Goal: Information Seeking & Learning: Learn about a topic

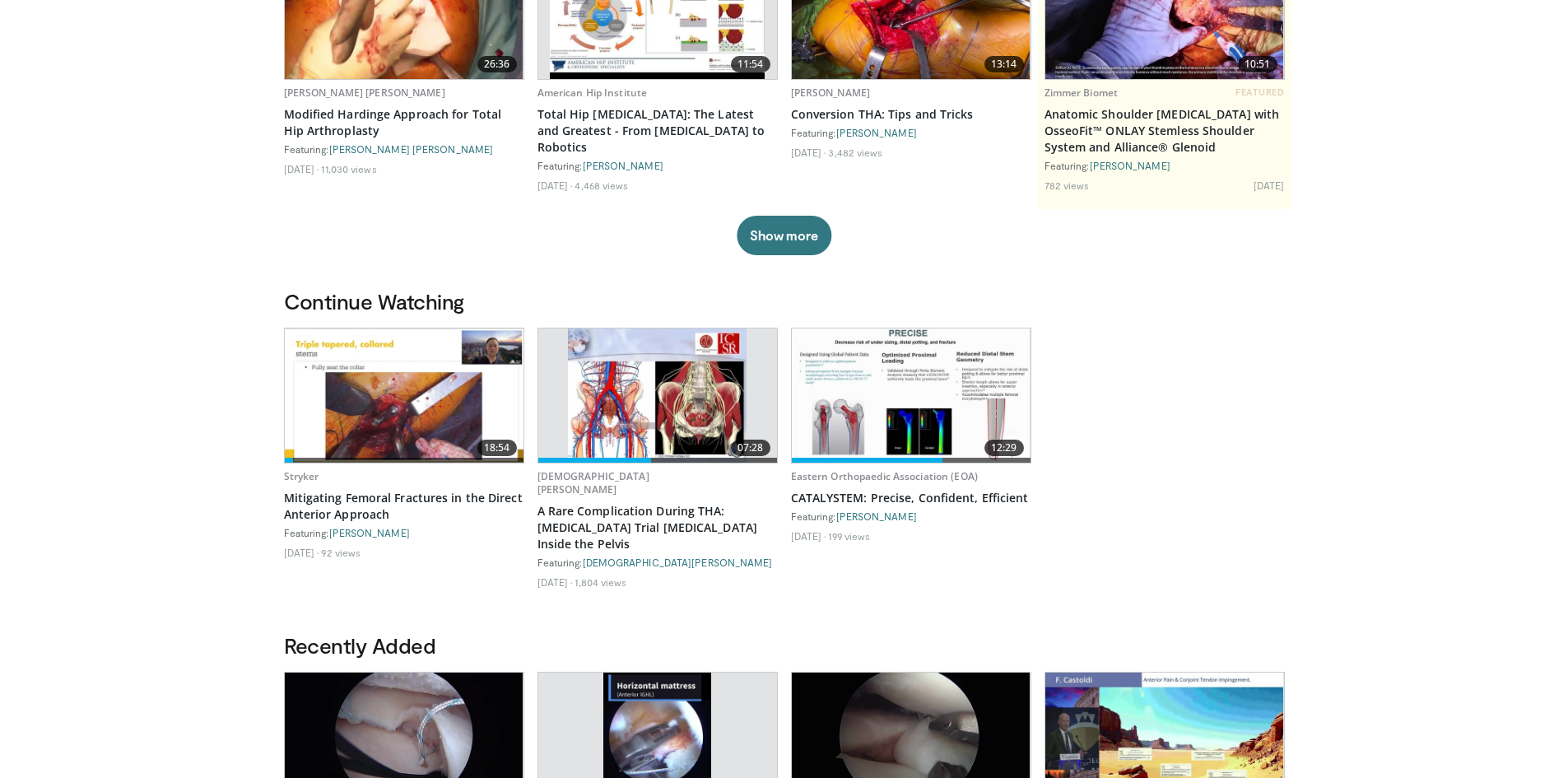
scroll to position [149, 0]
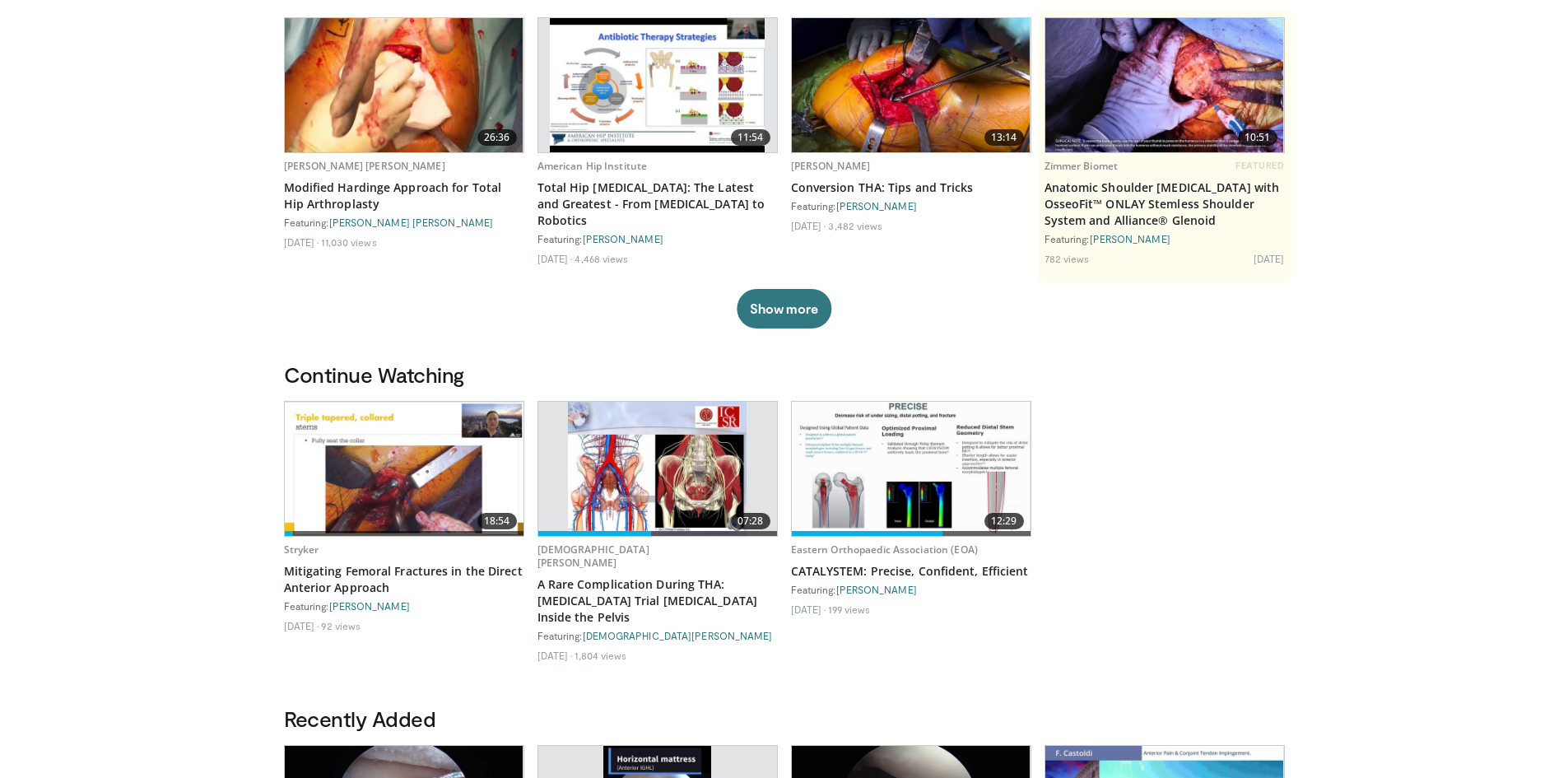
click at [360, 630] on li "92 views" at bounding box center [341, 624] width 39 height 13
click at [457, 643] on div "2 weeks ago 92 views" at bounding box center [404, 627] width 240 height 31
click at [304, 551] on link "Stryker" at bounding box center [301, 550] width 35 height 14
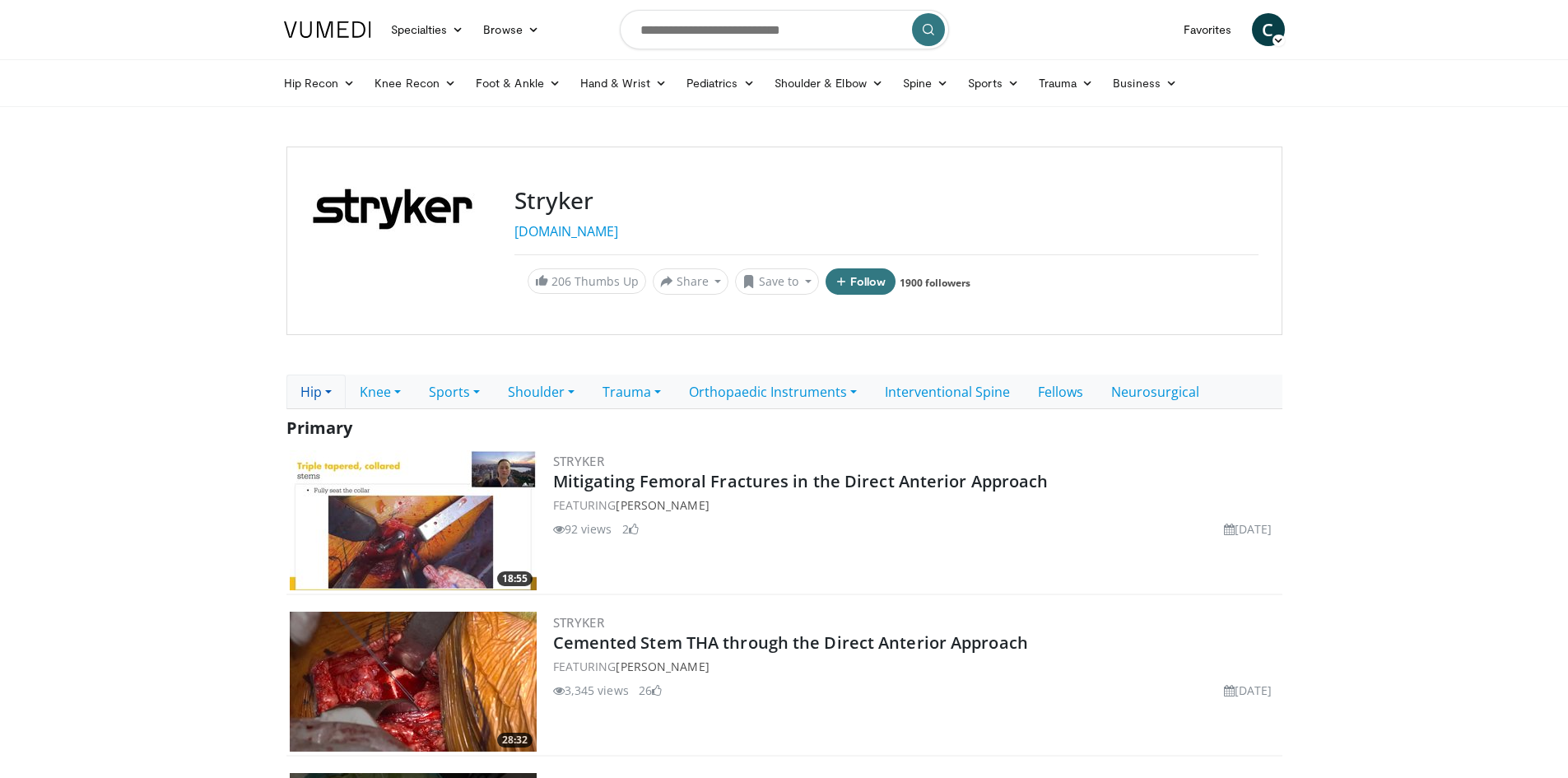
click at [305, 397] on link "Hip" at bounding box center [316, 391] width 59 height 34
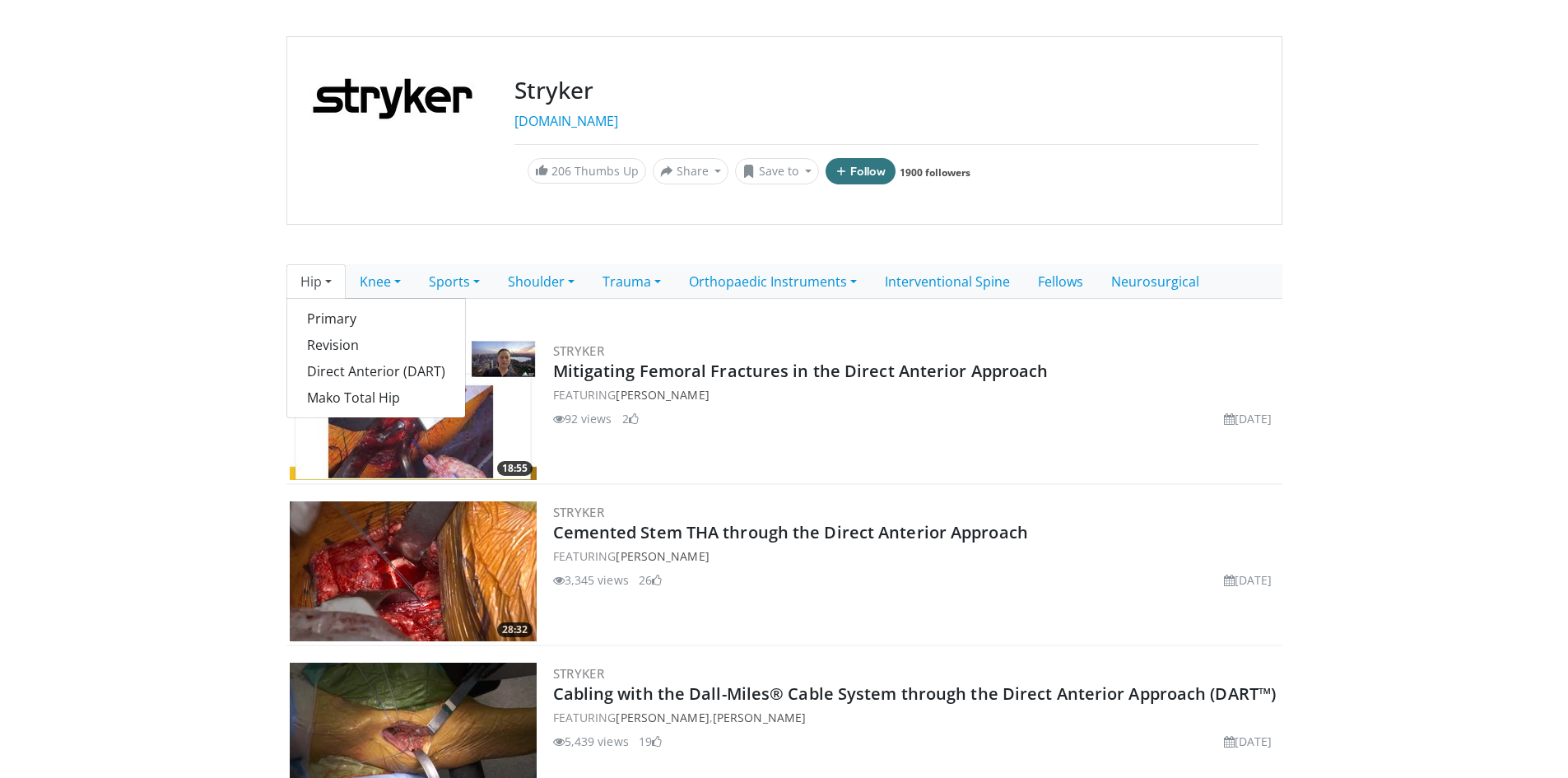
scroll to position [247, 0]
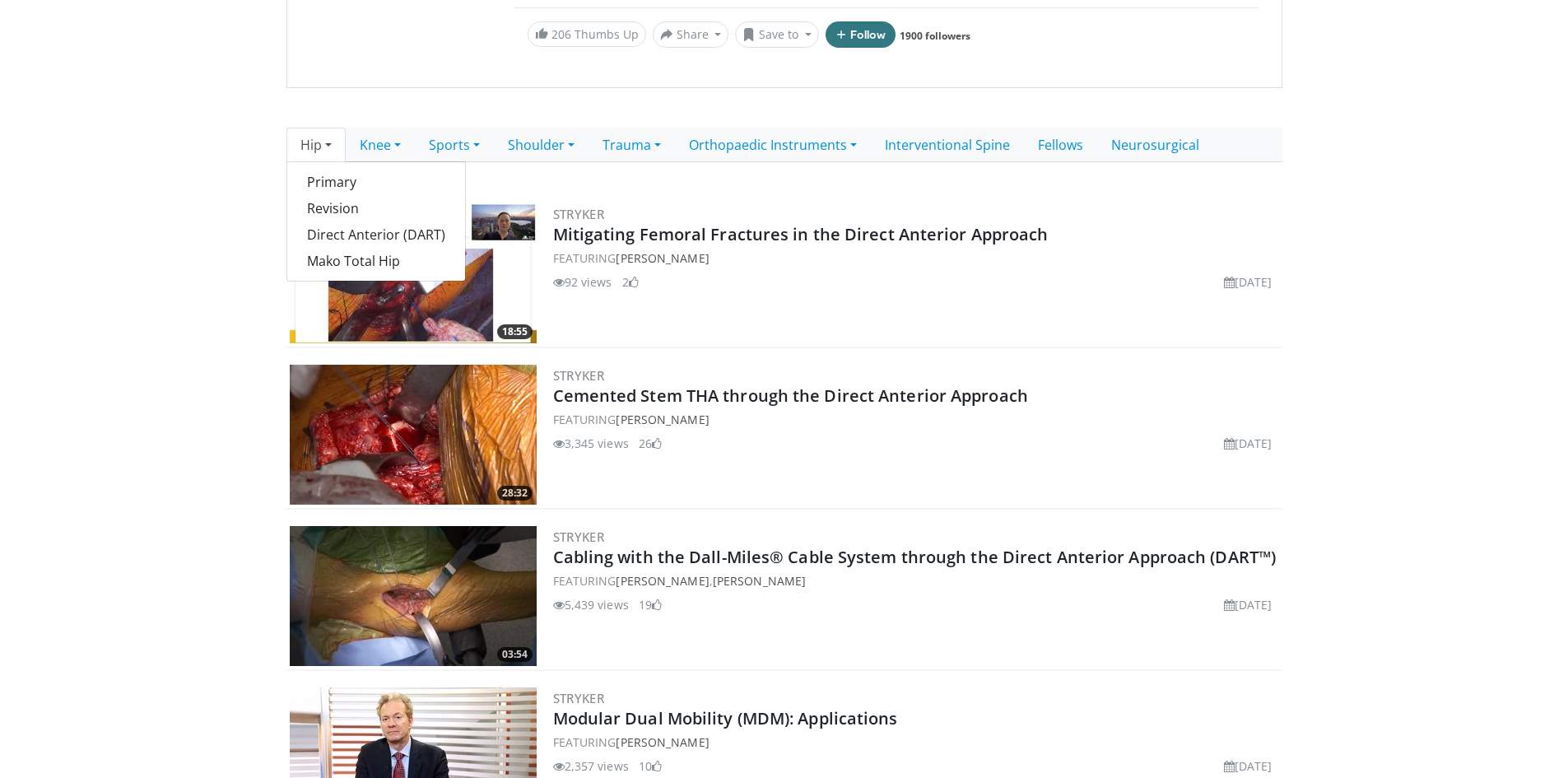
click at [237, 467] on body "Specialties Adult & Family Medicine Allergy, [MEDICAL_DATA], Immunology Anesthe…" at bounding box center [784, 510] width 1568 height 1515
click at [334, 148] on link "Hip" at bounding box center [316, 145] width 59 height 34
click at [350, 212] on link "Revision" at bounding box center [376, 208] width 177 height 27
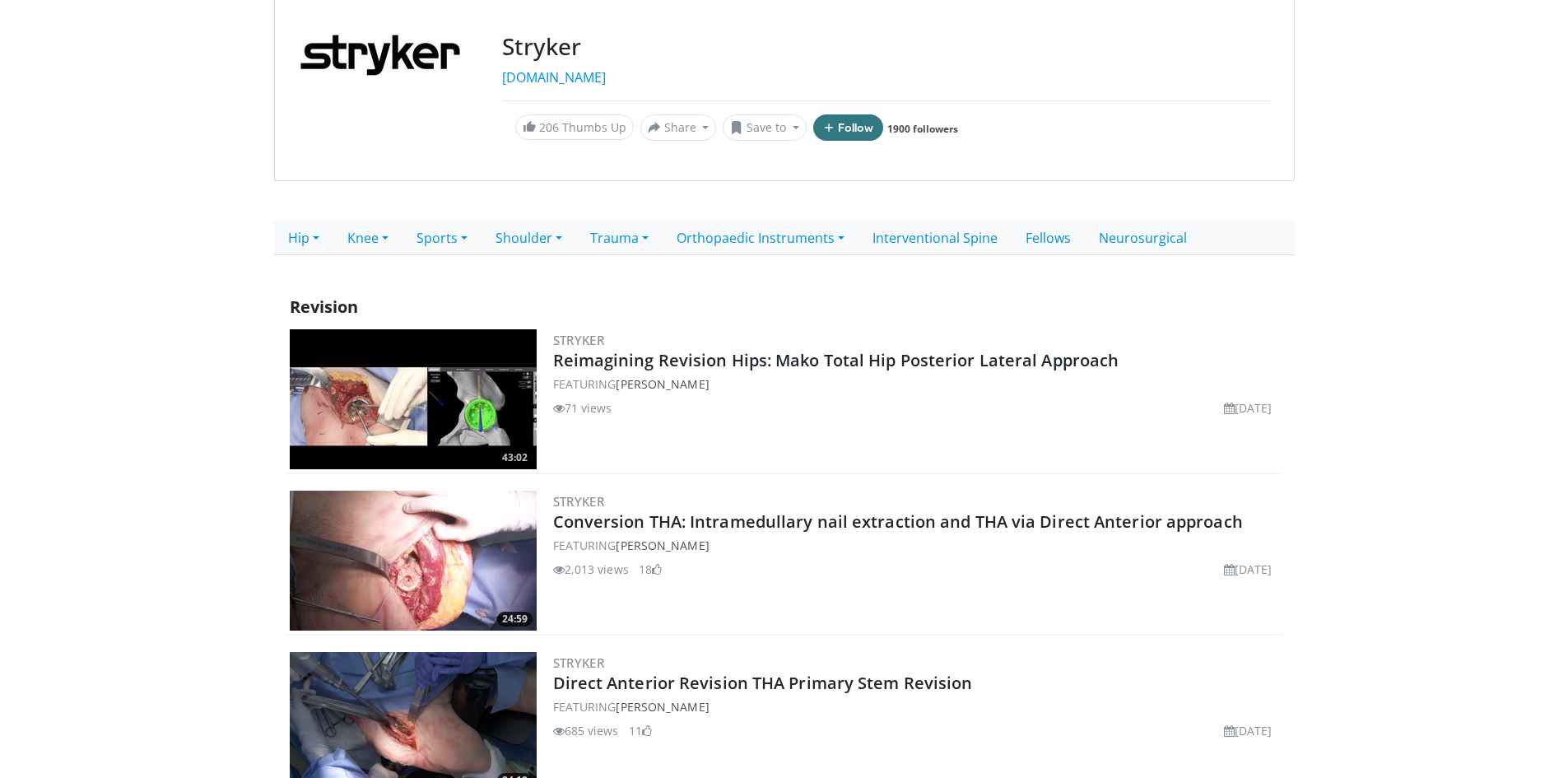
scroll to position [164, 0]
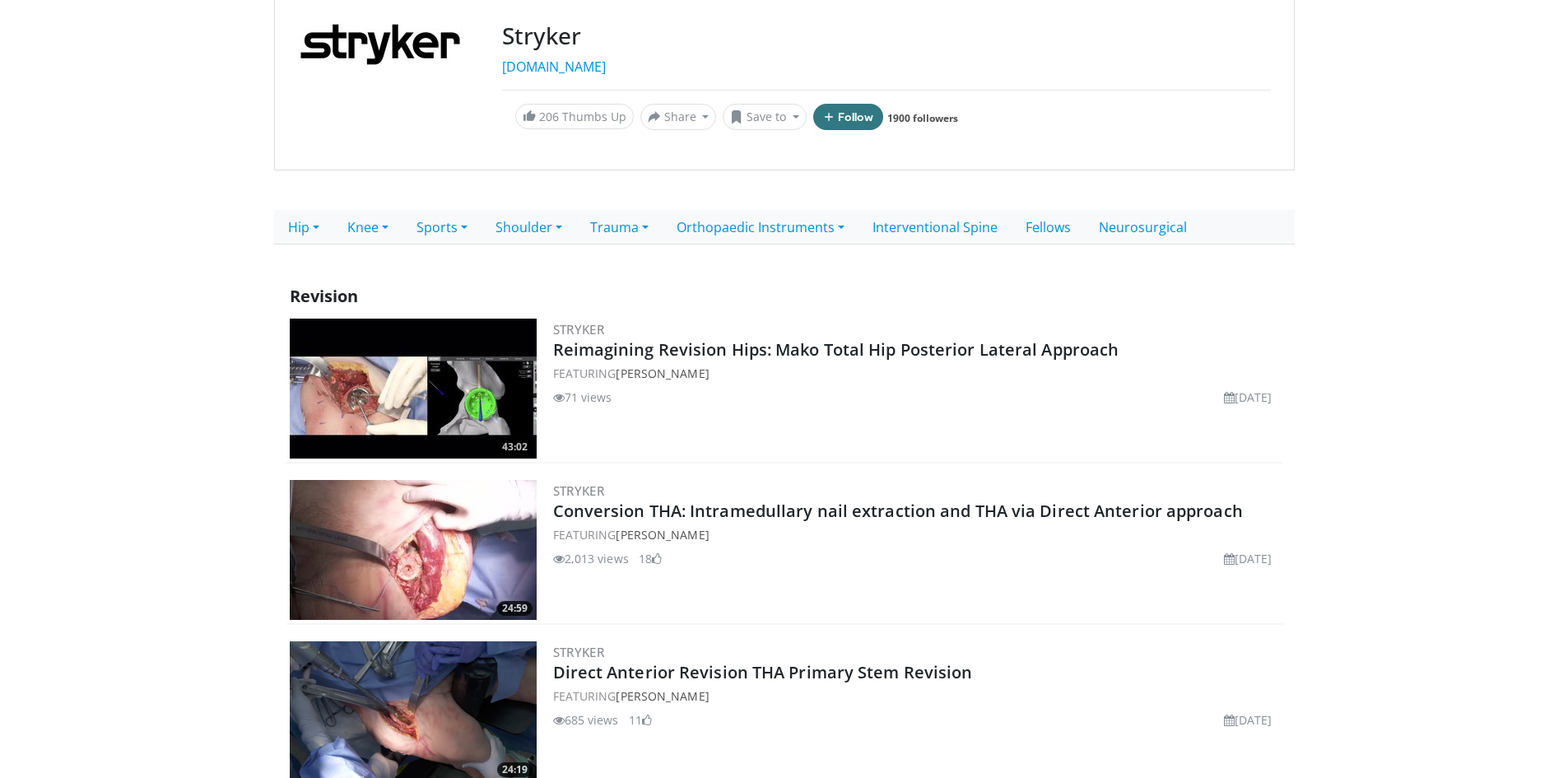
click at [1294, 538] on main "Stryker [DOMAIN_NAME] 206 Thumbs Up Share Stryker... × Enter one or more e-mail…" at bounding box center [784, 472] width 1020 height 979
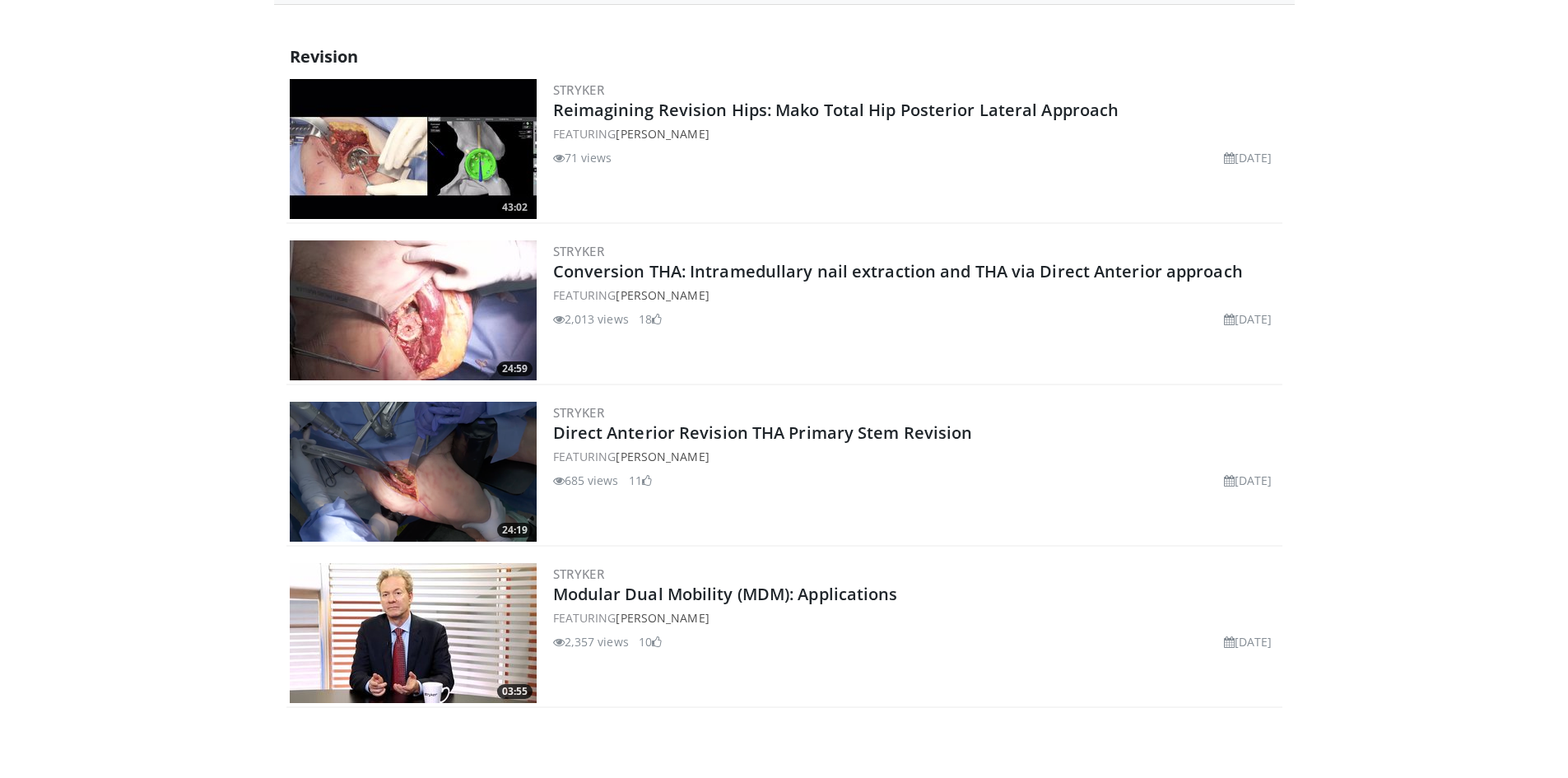
scroll to position [412, 0]
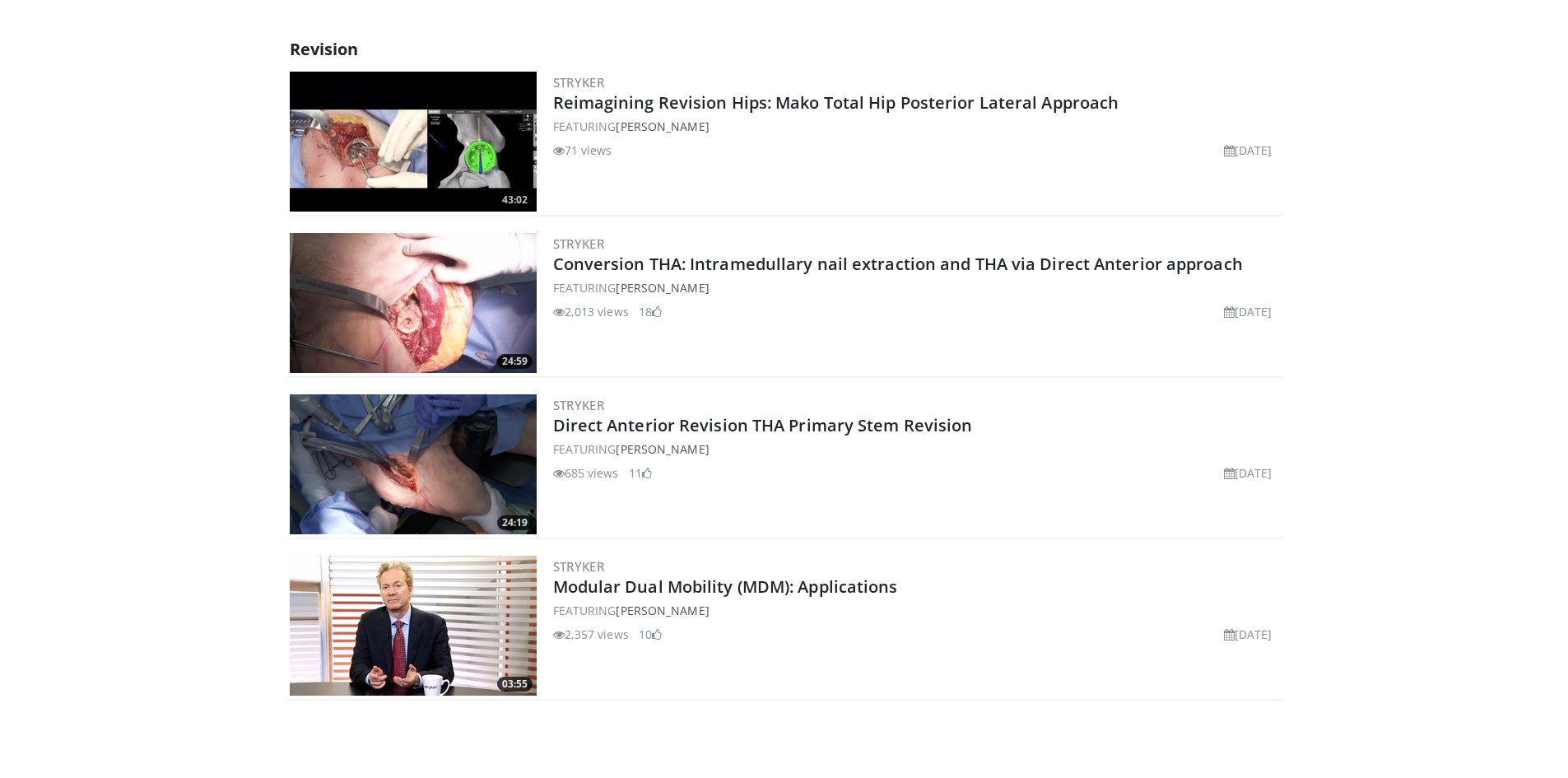
click at [347, 755] on body "Specialties Adult & Family Medicine Allergy, [MEDICAL_DATA], Immunology Anesthe…" at bounding box center [784, 282] width 1568 height 1387
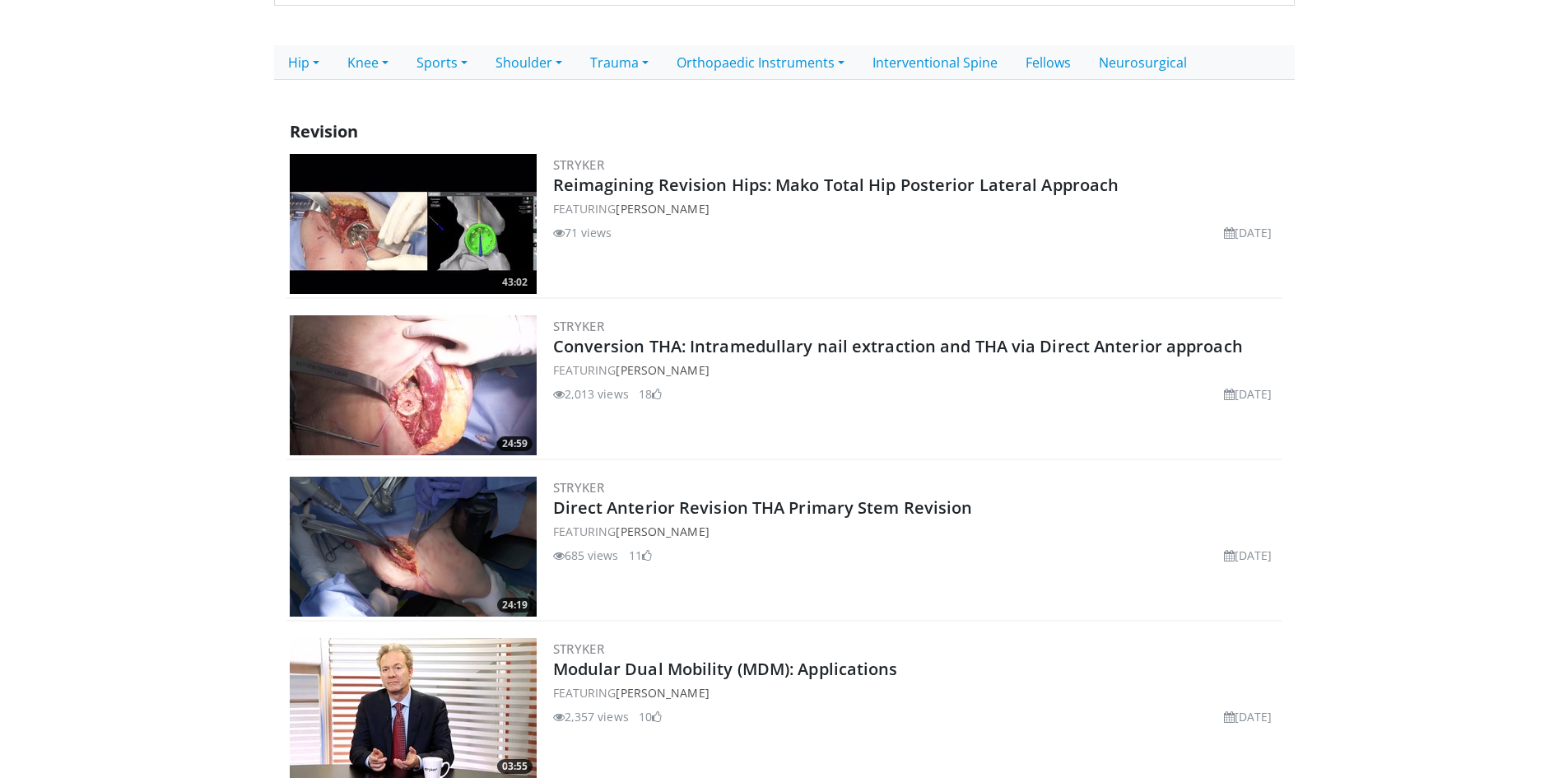
drag, startPoint x: 583, startPoint y: 549, endPoint x: 557, endPoint y: 549, distance: 26.0
click at [557, 549] on li "685 views" at bounding box center [586, 555] width 66 height 18
click at [557, 550] on span at bounding box center [559, 555] width 12 height 12
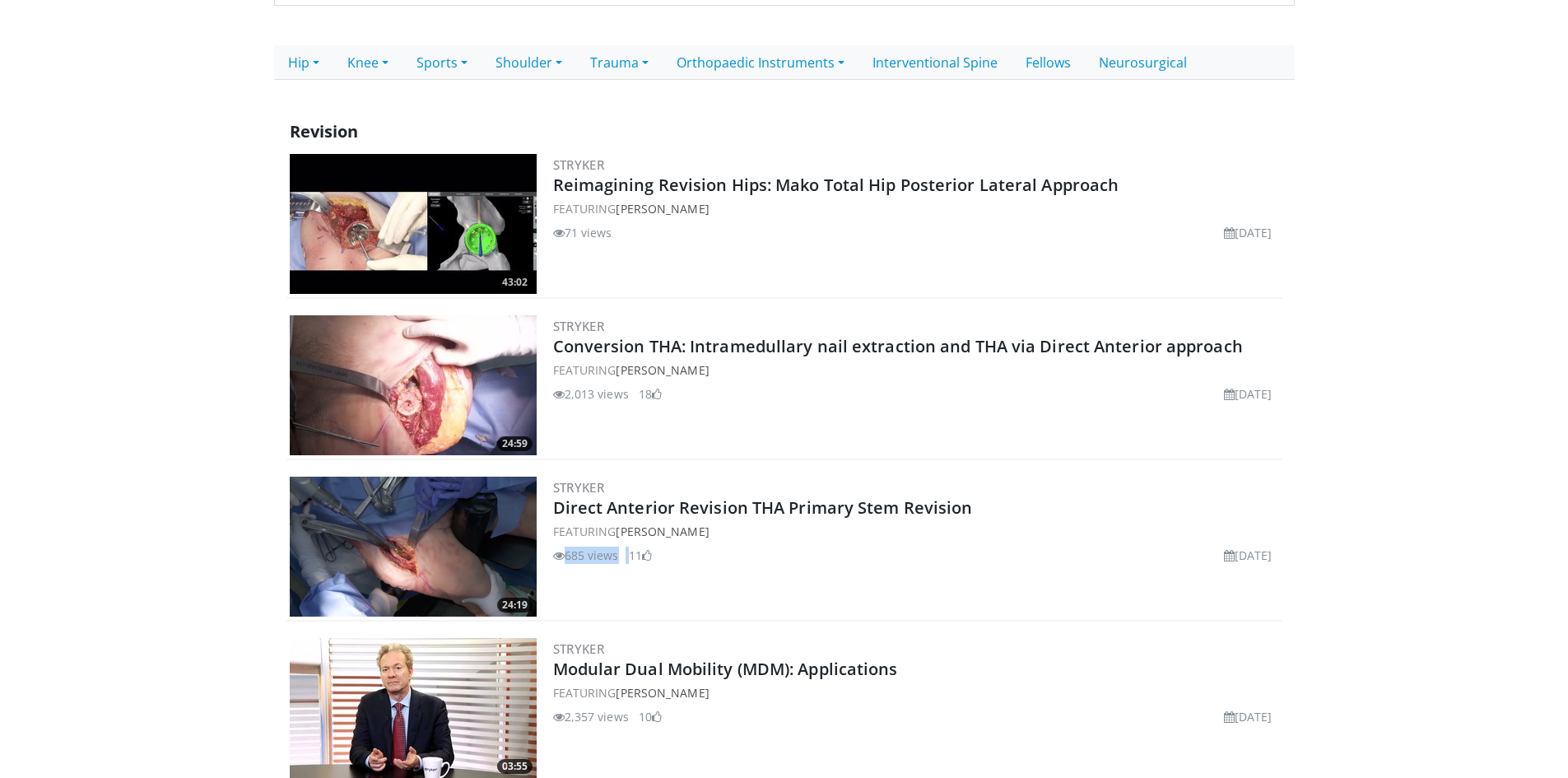
click at [557, 551] on span at bounding box center [559, 555] width 12 height 12
click at [568, 563] on div "Stryker Direct Anterior Revision THA Primary Stem Revision FEATURING [PERSON_NA…" at bounding box center [916, 547] width 726 height 140
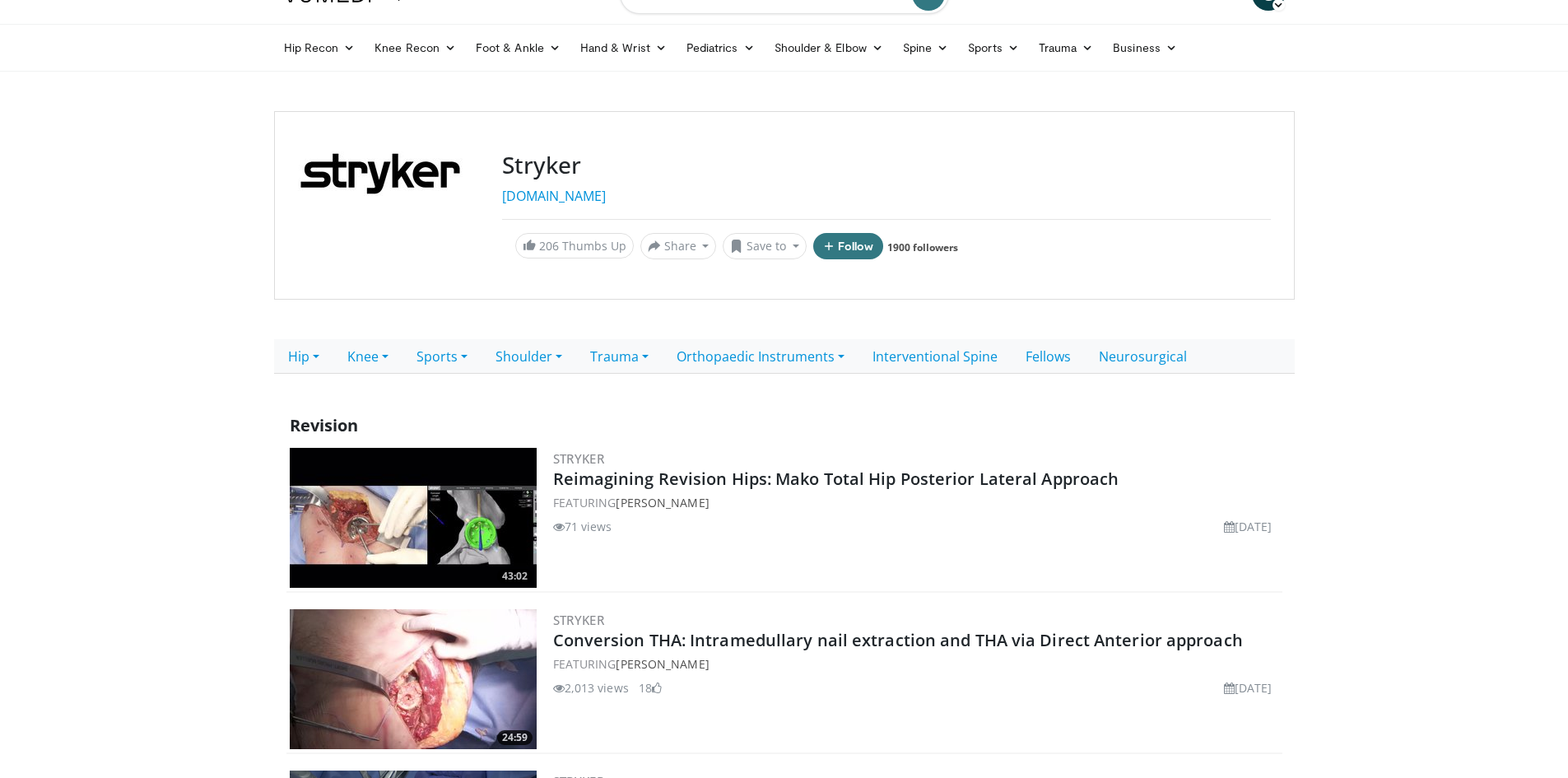
scroll to position [0, 0]
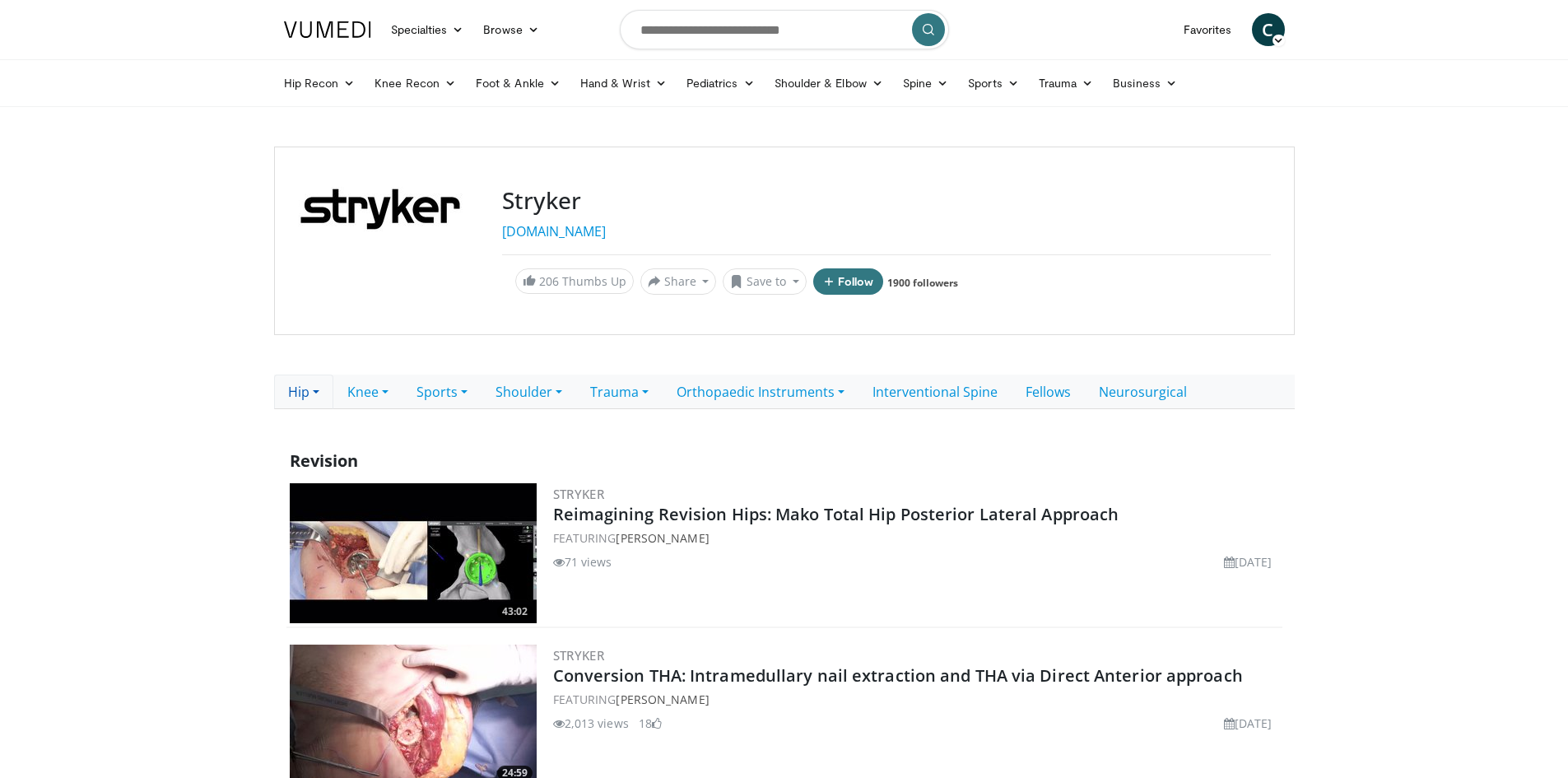
click at [318, 391] on link "Hip" at bounding box center [303, 391] width 59 height 34
click at [335, 435] on link "Primary" at bounding box center [363, 428] width 177 height 27
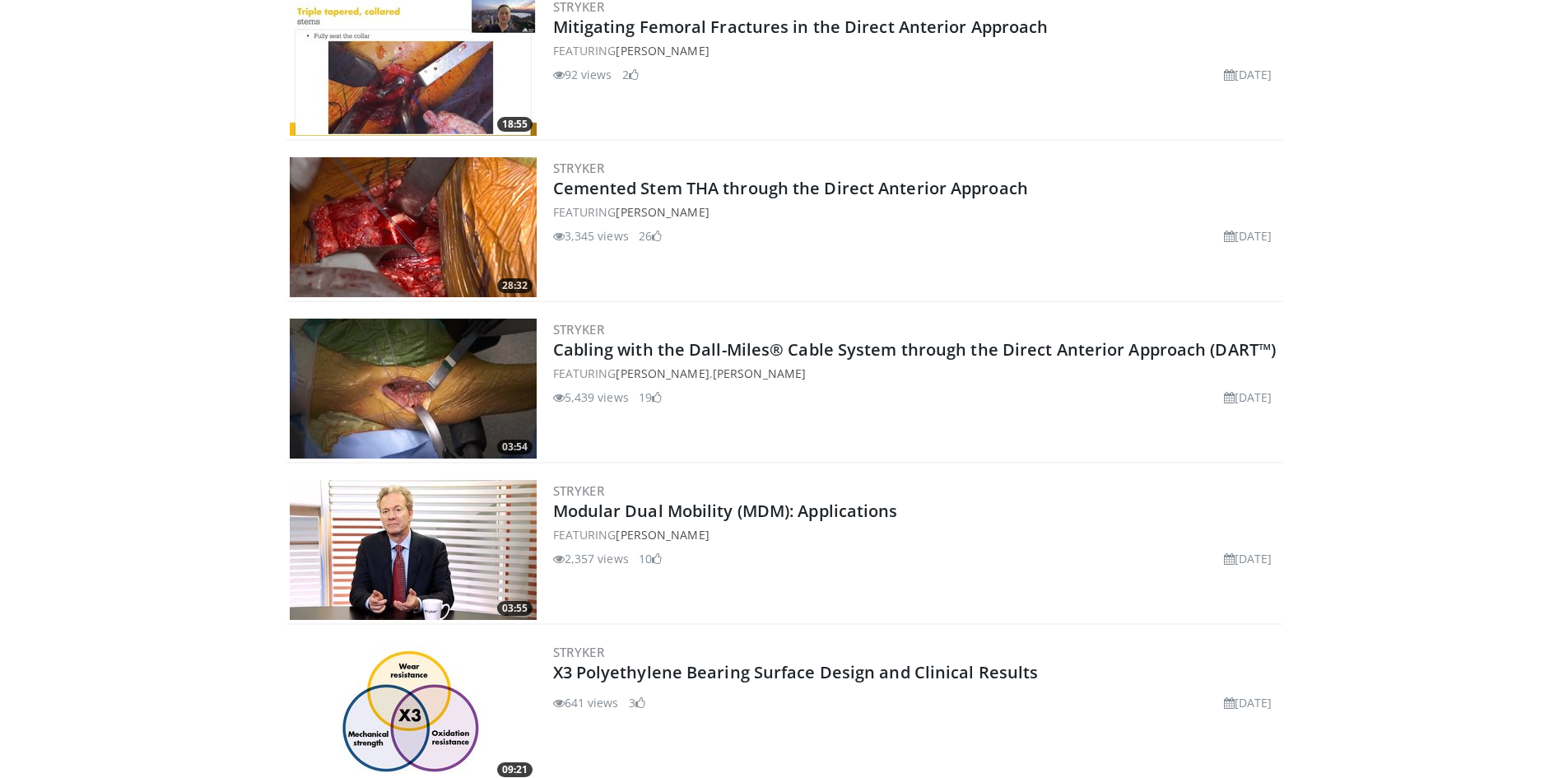
scroll to position [493, 0]
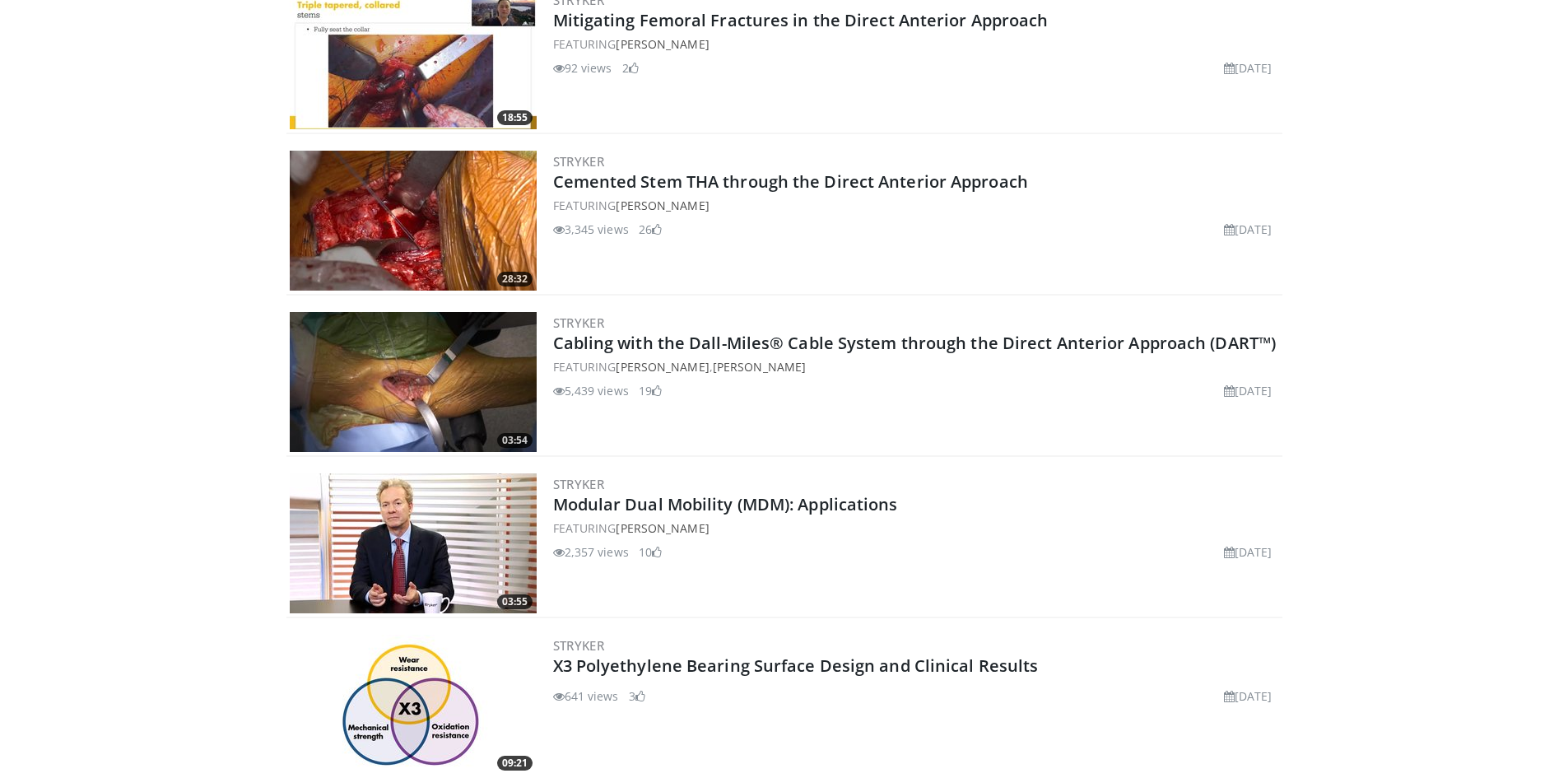
click at [236, 256] on body "Specialties Adult & Family Medicine Allergy, Asthma, Immunology Anesthesiology …" at bounding box center [784, 281] width 1568 height 1548
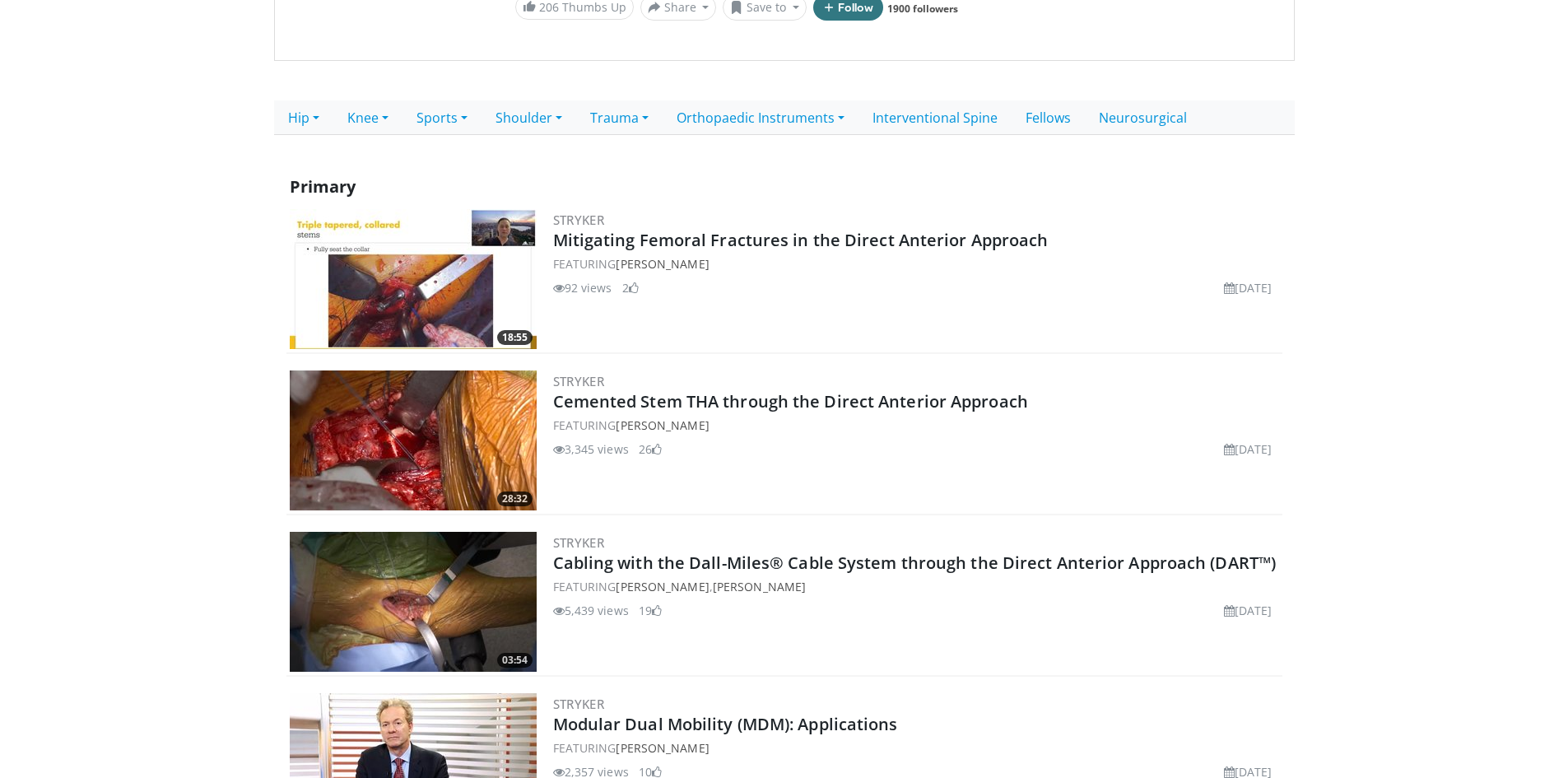
scroll to position [112, 0]
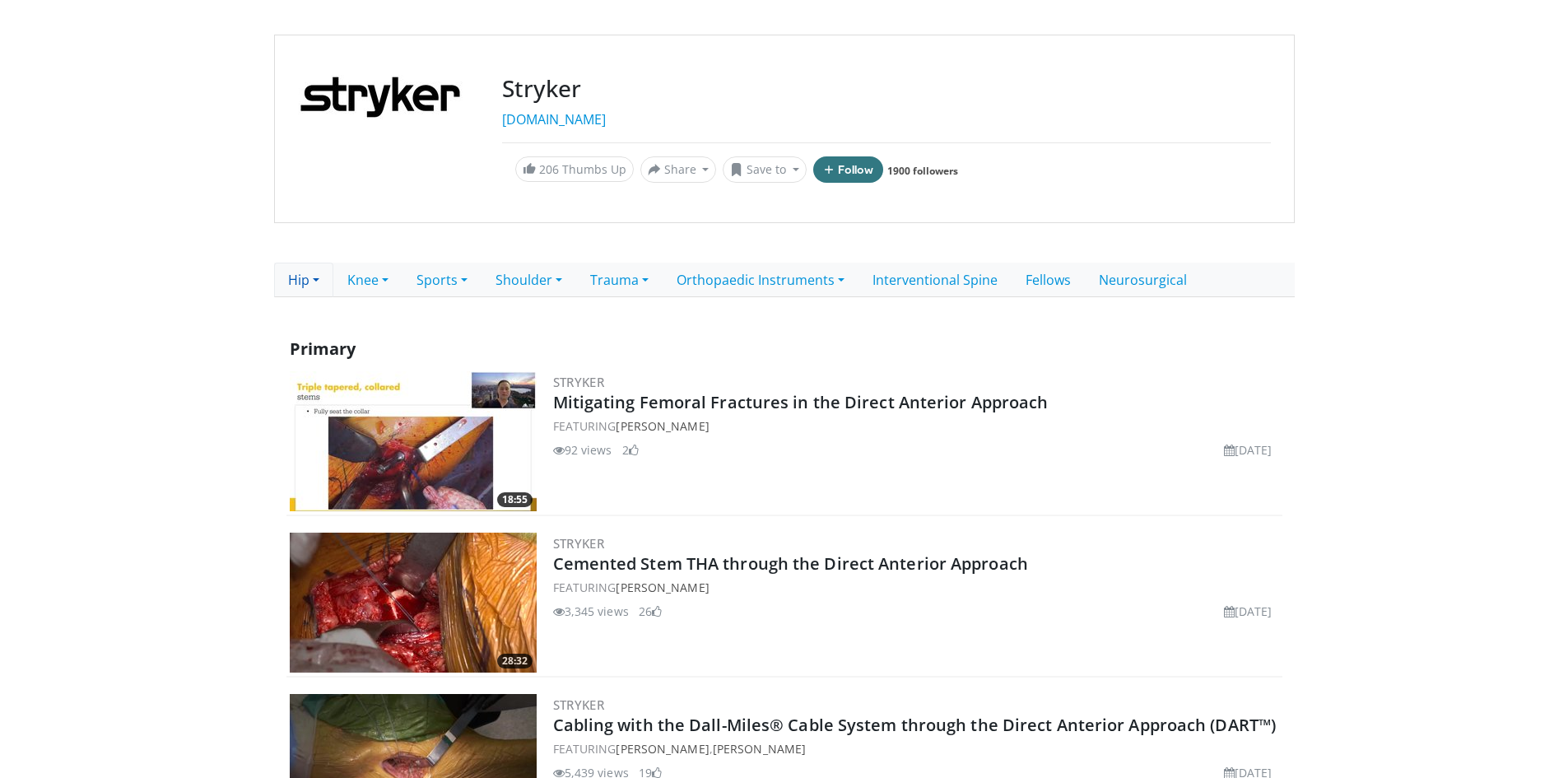
click at [320, 272] on link "Hip" at bounding box center [303, 280] width 59 height 34
click at [340, 340] on link "Revision" at bounding box center [363, 343] width 177 height 27
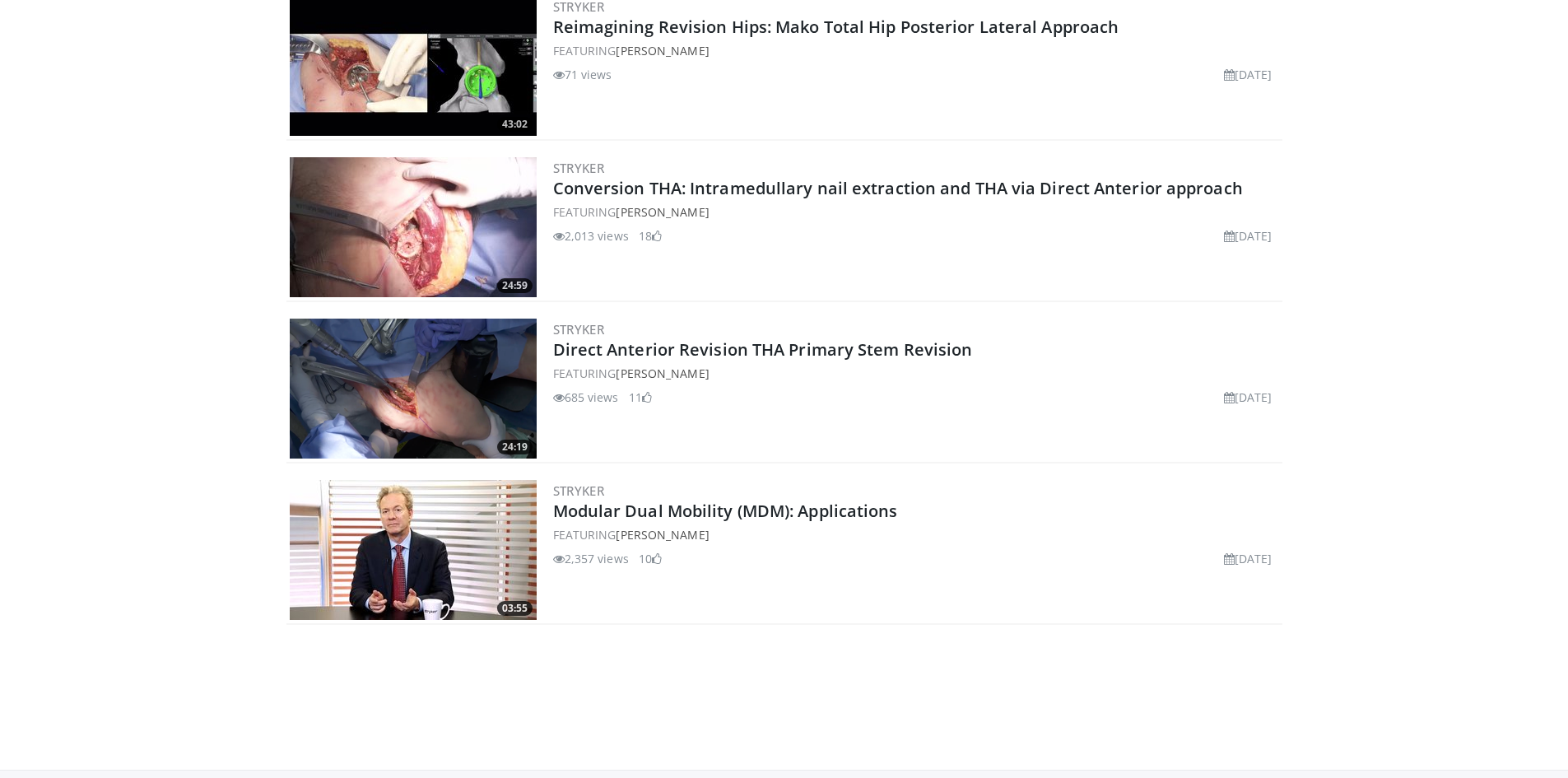
scroll to position [247, 0]
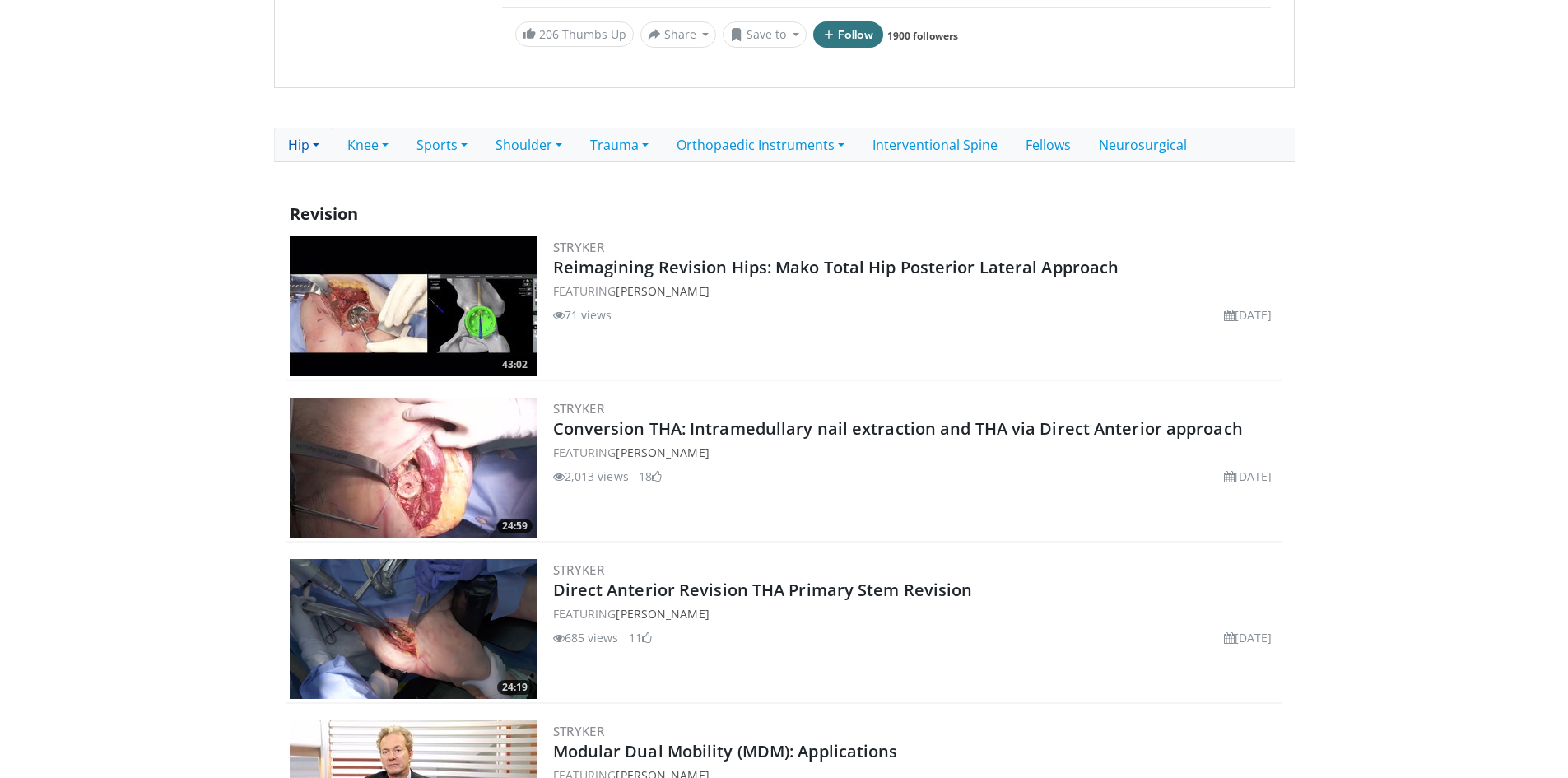
click at [319, 144] on link "Hip" at bounding box center [303, 145] width 59 height 34
click at [243, 276] on body "Specialties Adult & Family Medicine Allergy, [MEDICAL_DATA], Immunology Anesthe…" at bounding box center [784, 446] width 1568 height 1387
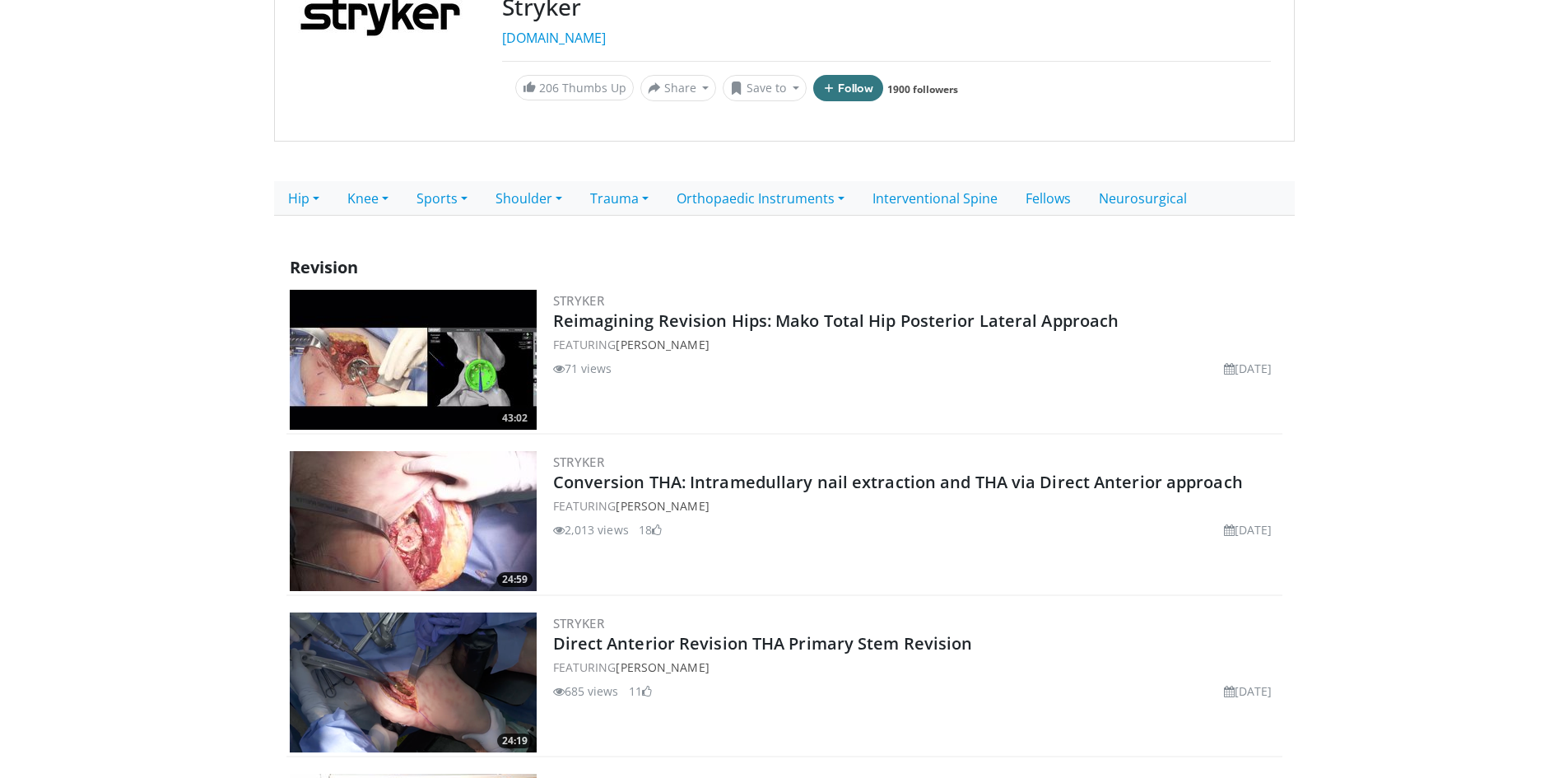
scroll to position [164, 0]
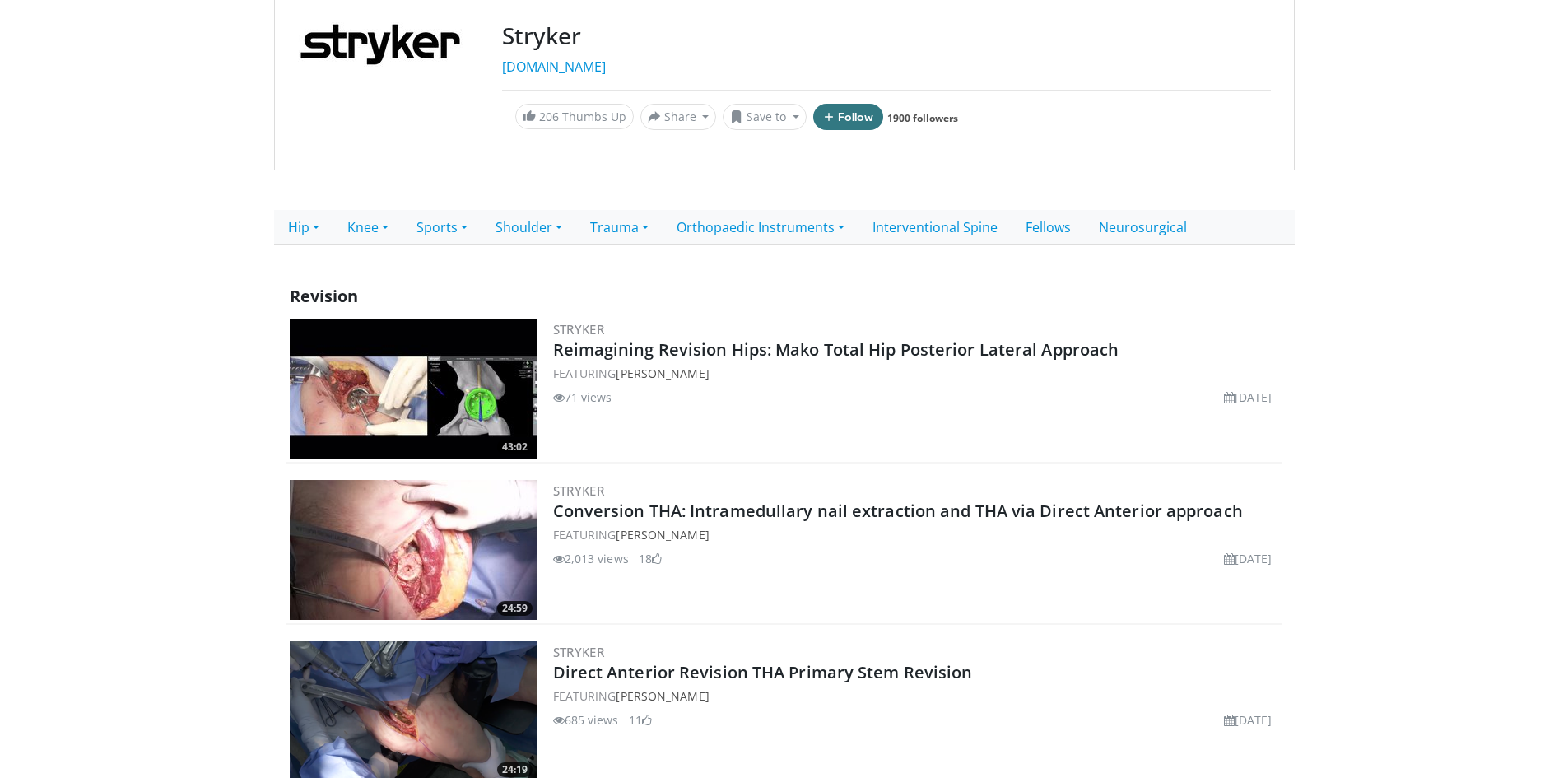
drag, startPoint x: 1292, startPoint y: 385, endPoint x: 1315, endPoint y: 403, distance: 29.2
click at [1314, 403] on body "Specialties Adult & Family Medicine Allergy, [MEDICAL_DATA], Immunology Anesthe…" at bounding box center [784, 529] width 1568 height 1387
click at [1316, 400] on body "Specialties Adult & Family Medicine Allergy, [MEDICAL_DATA], Immunology Anesthe…" at bounding box center [784, 529] width 1568 height 1387
click at [1312, 398] on body "Specialties Adult & Family Medicine Allergy, [MEDICAL_DATA], Immunology Anesthe…" at bounding box center [784, 529] width 1568 height 1387
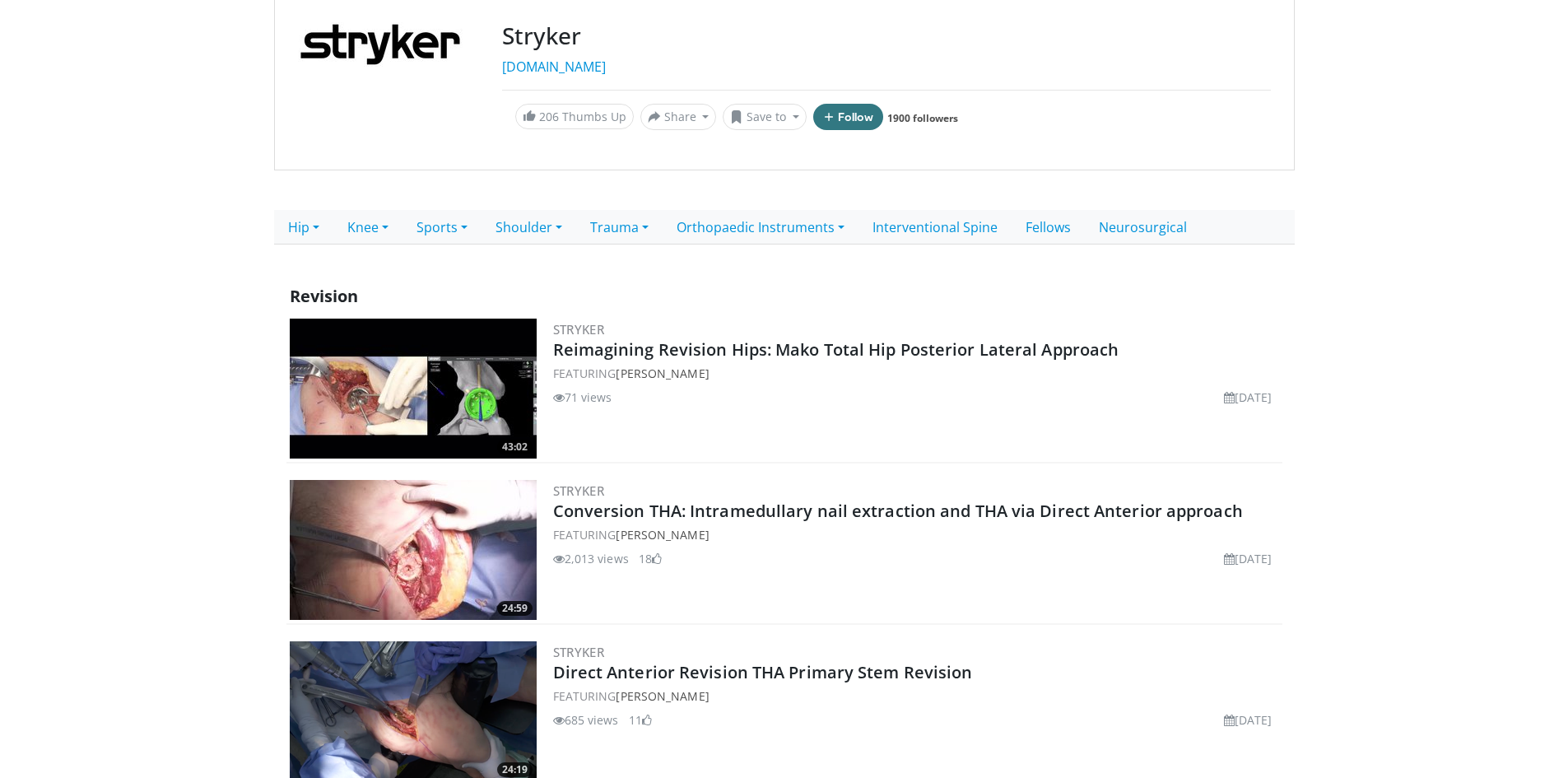
drag, startPoint x: 1298, startPoint y: 393, endPoint x: 1268, endPoint y: 401, distance: 31.0
click at [1268, 401] on body "Specialties Adult & Family Medicine Allergy, [MEDICAL_DATA], Immunology Anesthe…" at bounding box center [784, 529] width 1568 height 1387
click at [1275, 398] on div "71 views September 24, 2025" at bounding box center [916, 397] width 726 height 18
click at [1270, 399] on li "September 24, 2025" at bounding box center [1248, 397] width 48 height 18
drag, startPoint x: 1259, startPoint y: 553, endPoint x: 1190, endPoint y: 557, distance: 69.1
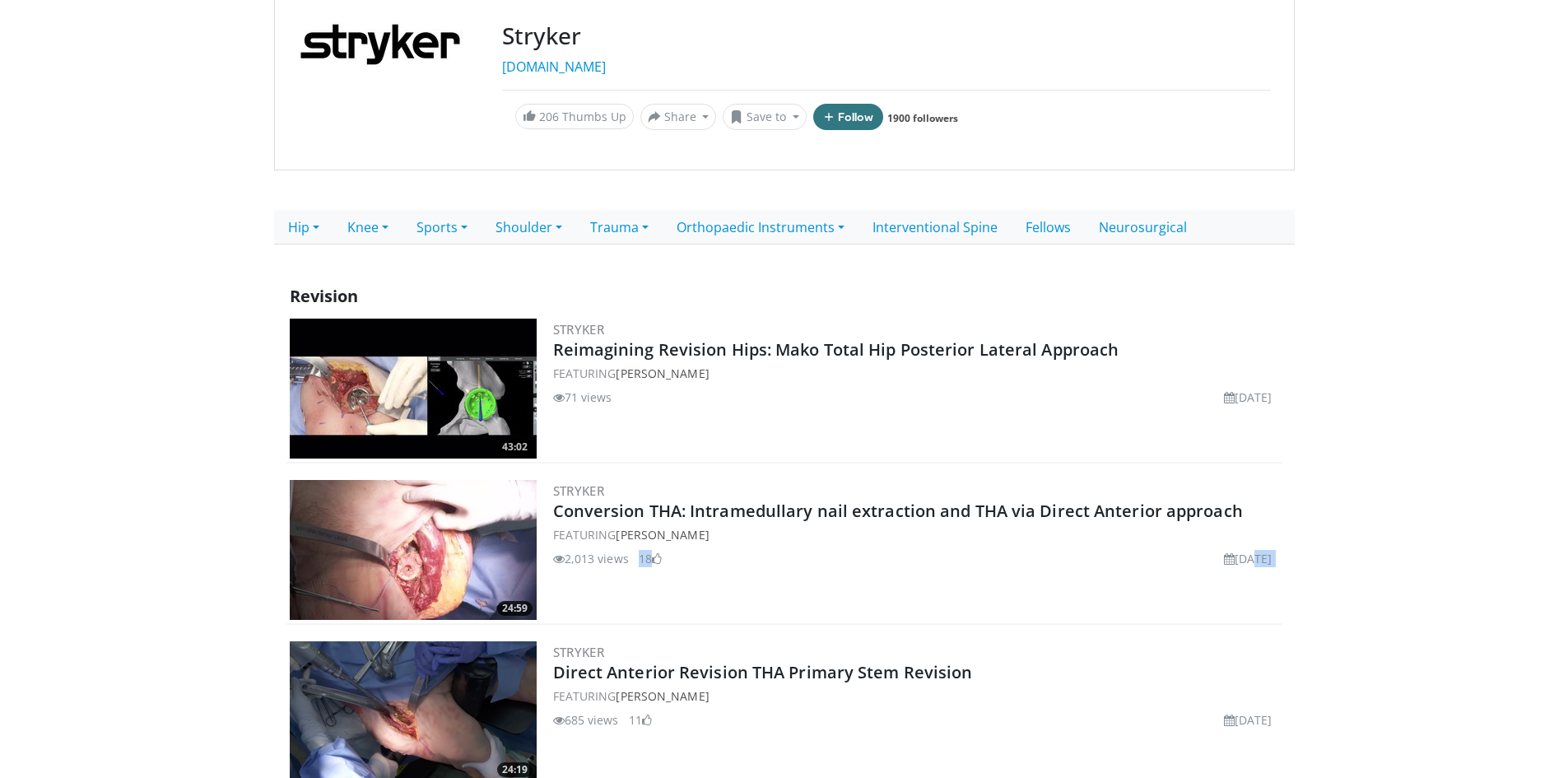
click at [1190, 557] on main "Stryker [DOMAIN_NAME] 206 Thumbs Up Share Stryker... × Enter one or more e-mail…" at bounding box center [784, 472] width 1020 height 979
click at [1224, 557] on li "[DATE]" at bounding box center [1248, 558] width 48 height 18
click at [259, 543] on body "Specialties Adult & Family Medicine Allergy, [MEDICAL_DATA], Immunology Anesthe…" at bounding box center [784, 529] width 1568 height 1387
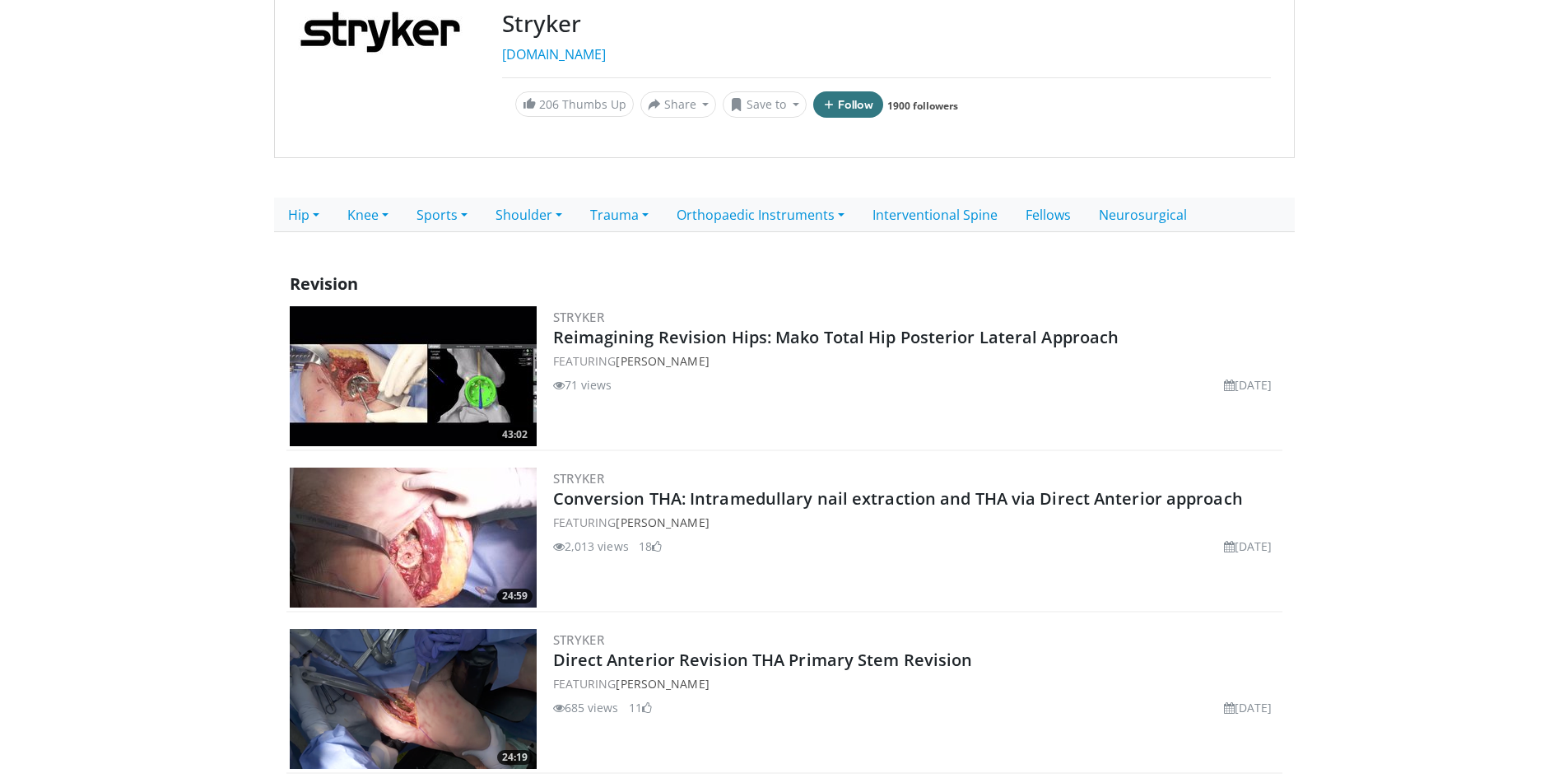
scroll to position [177, 0]
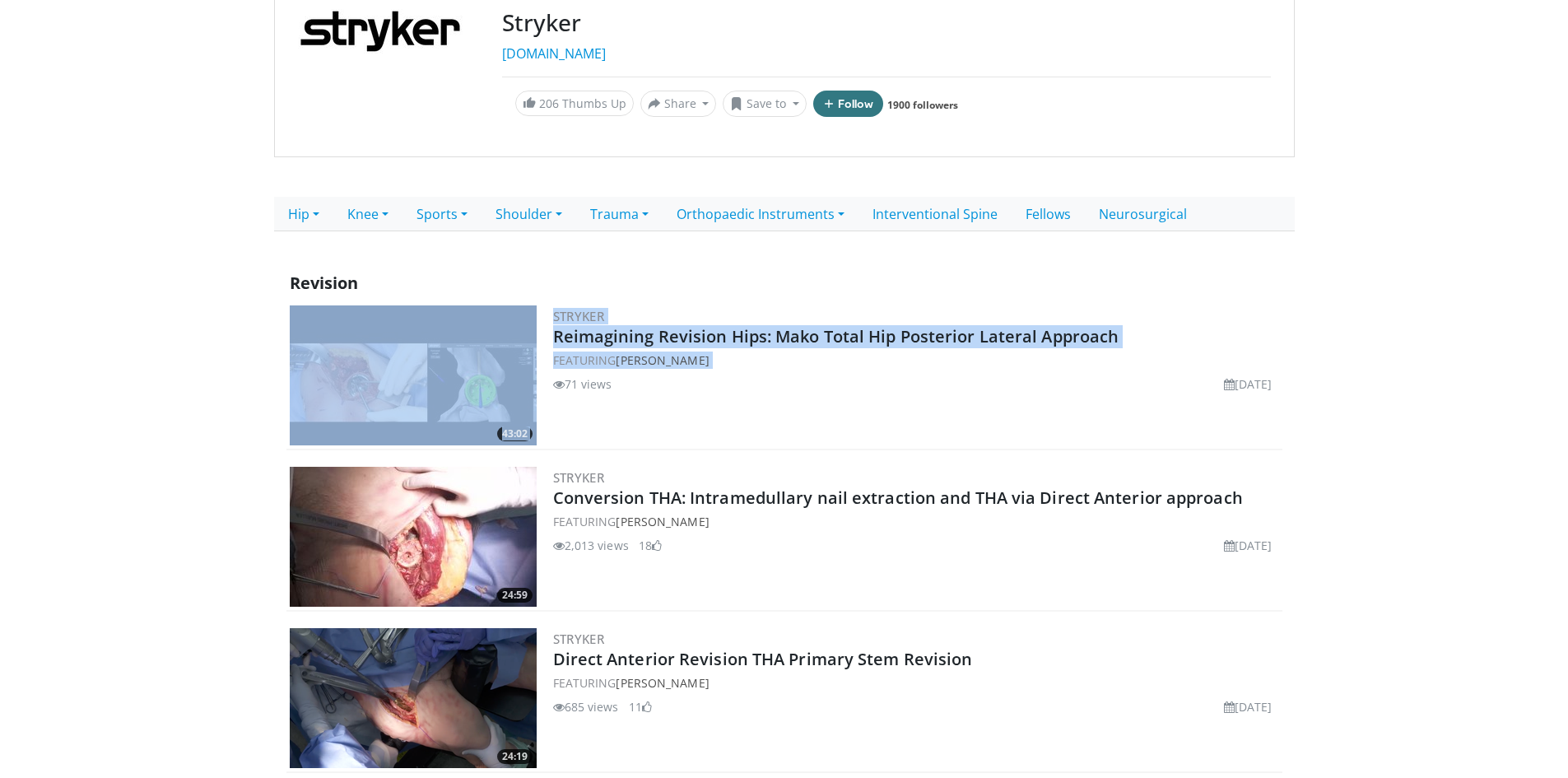
drag, startPoint x: 549, startPoint y: 432, endPoint x: 415, endPoint y: 302, distance: 186.7
click at [415, 302] on div "43:02 Stryker Reimagining Revision Hips: Mako Total Hip Posterior Lateral Appro…" at bounding box center [784, 376] width 996 height 148
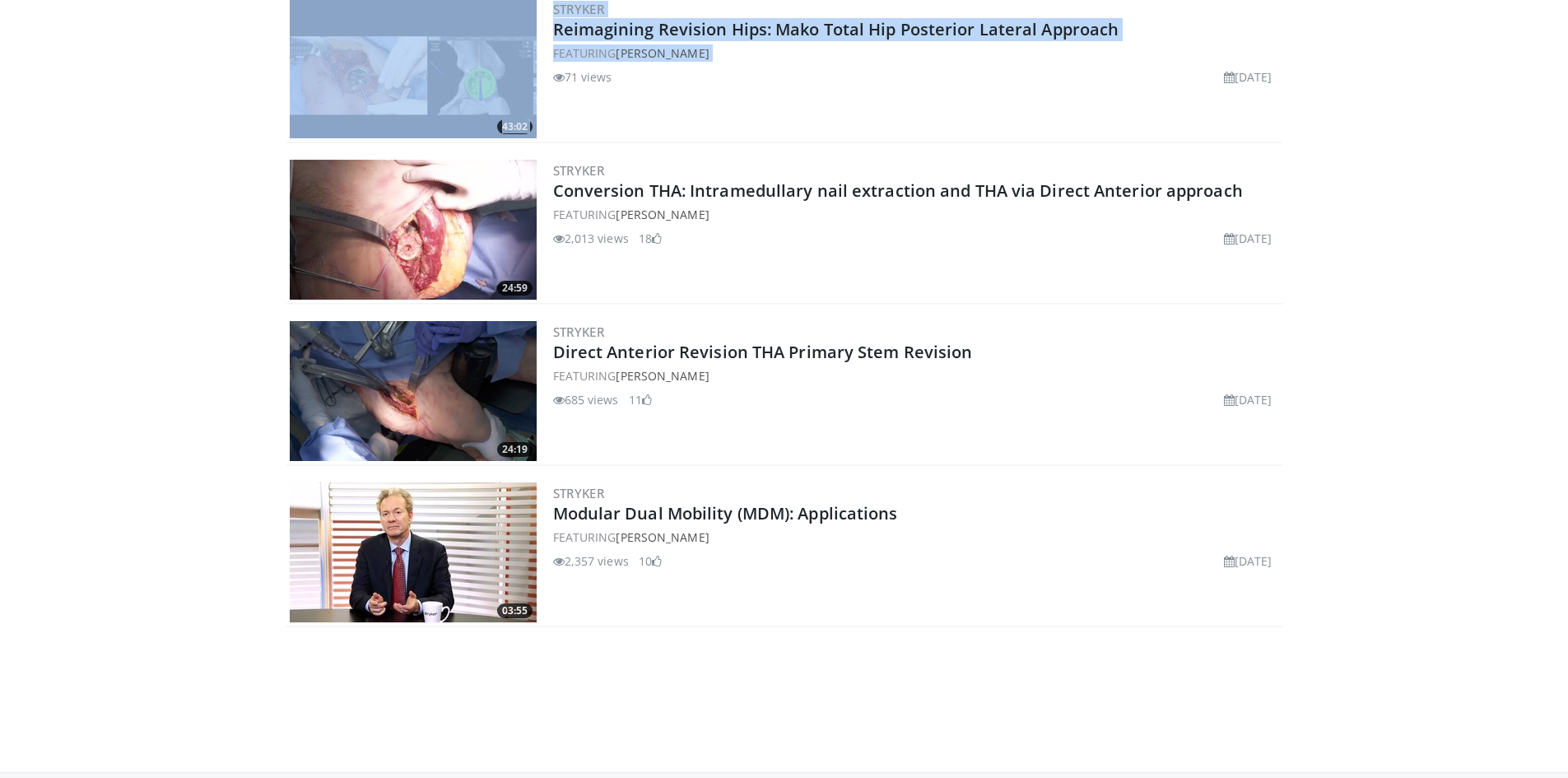
scroll to position [486, 0]
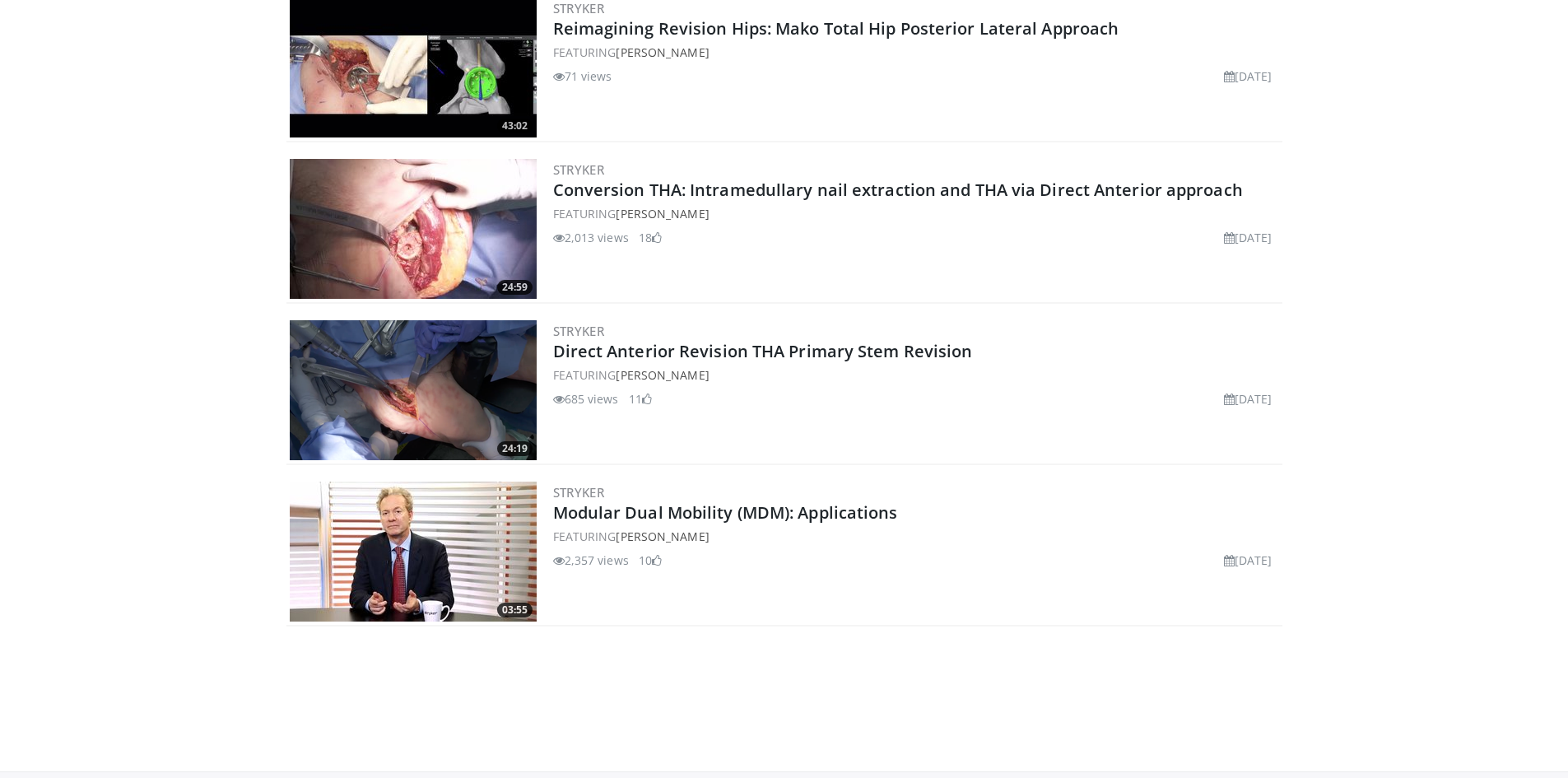
click at [252, 396] on body "Specialties Adult & Family Medicine Allergy, [MEDICAL_DATA], Immunology Anesthe…" at bounding box center [784, 208] width 1568 height 1387
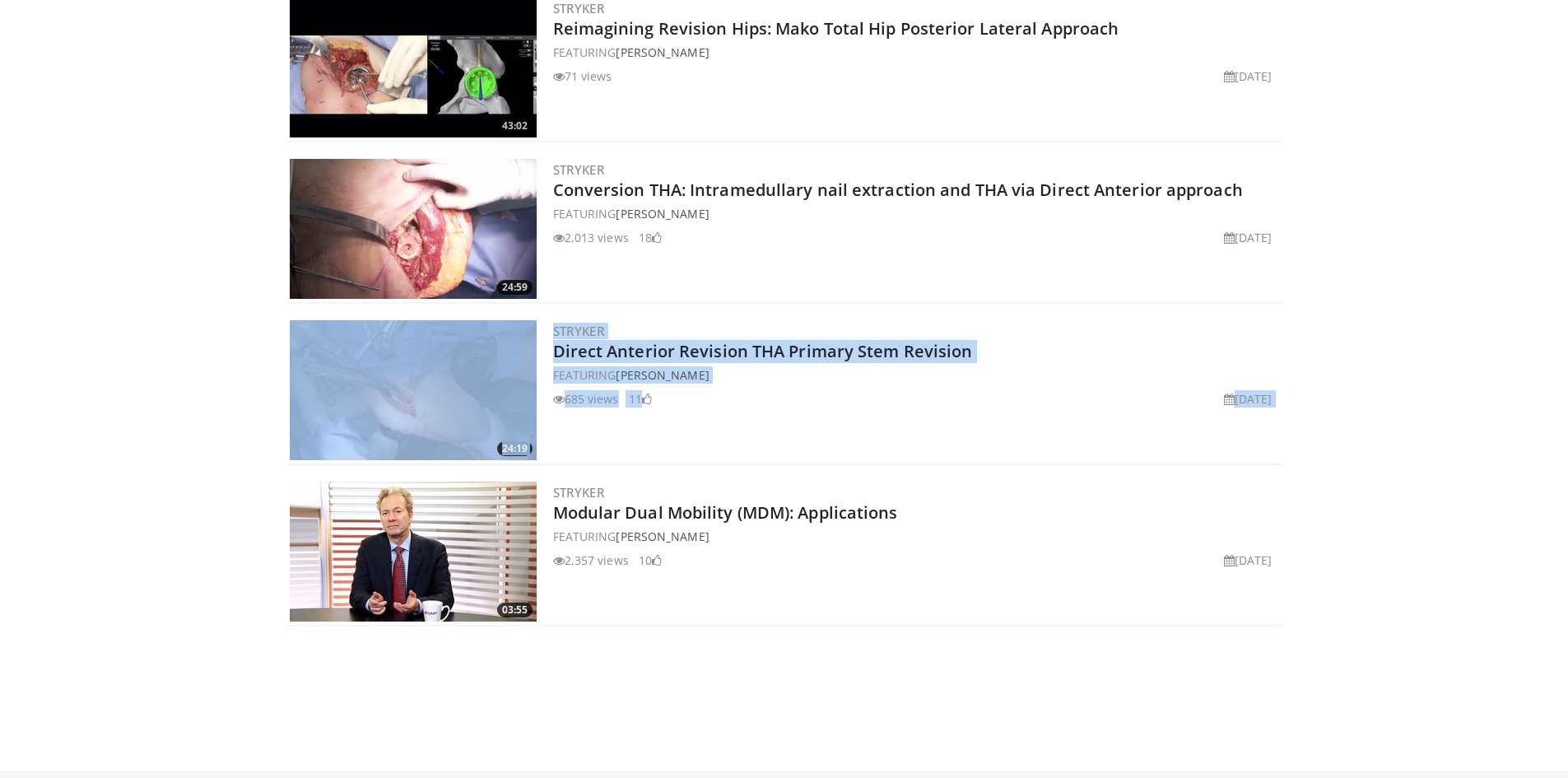
drag, startPoint x: 1349, startPoint y: 414, endPoint x: 293, endPoint y: 348, distance: 1058.1
click at [293, 348] on body "Specialties Adult & Family Medicine Allergy, [MEDICAL_DATA], Immunology Anesthe…" at bounding box center [784, 208] width 1568 height 1387
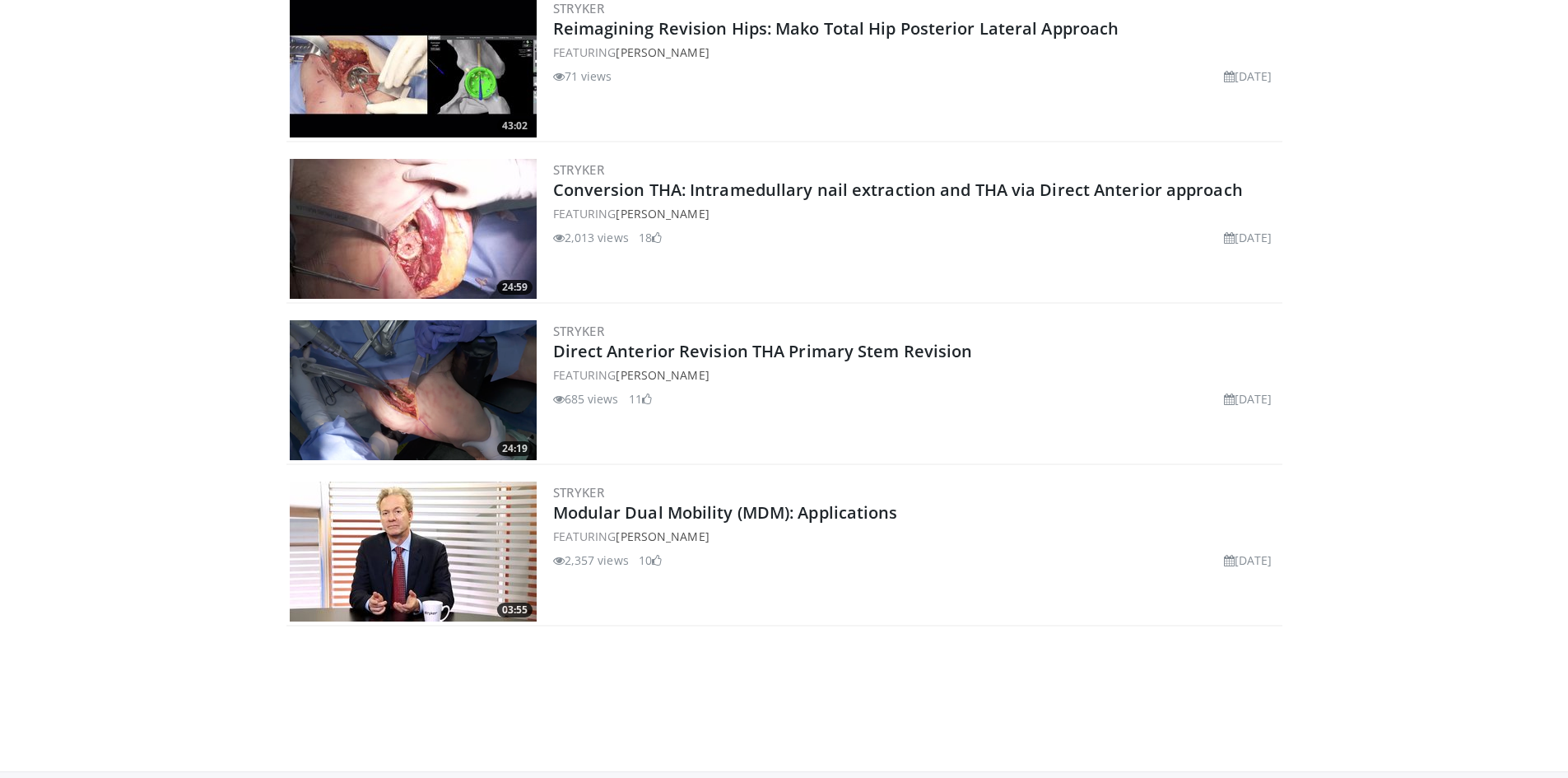
click at [893, 452] on div "Stryker Direct Anterior Revision THA Primary Stem Revision FEATURING [PERSON_NA…" at bounding box center [916, 390] width 726 height 140
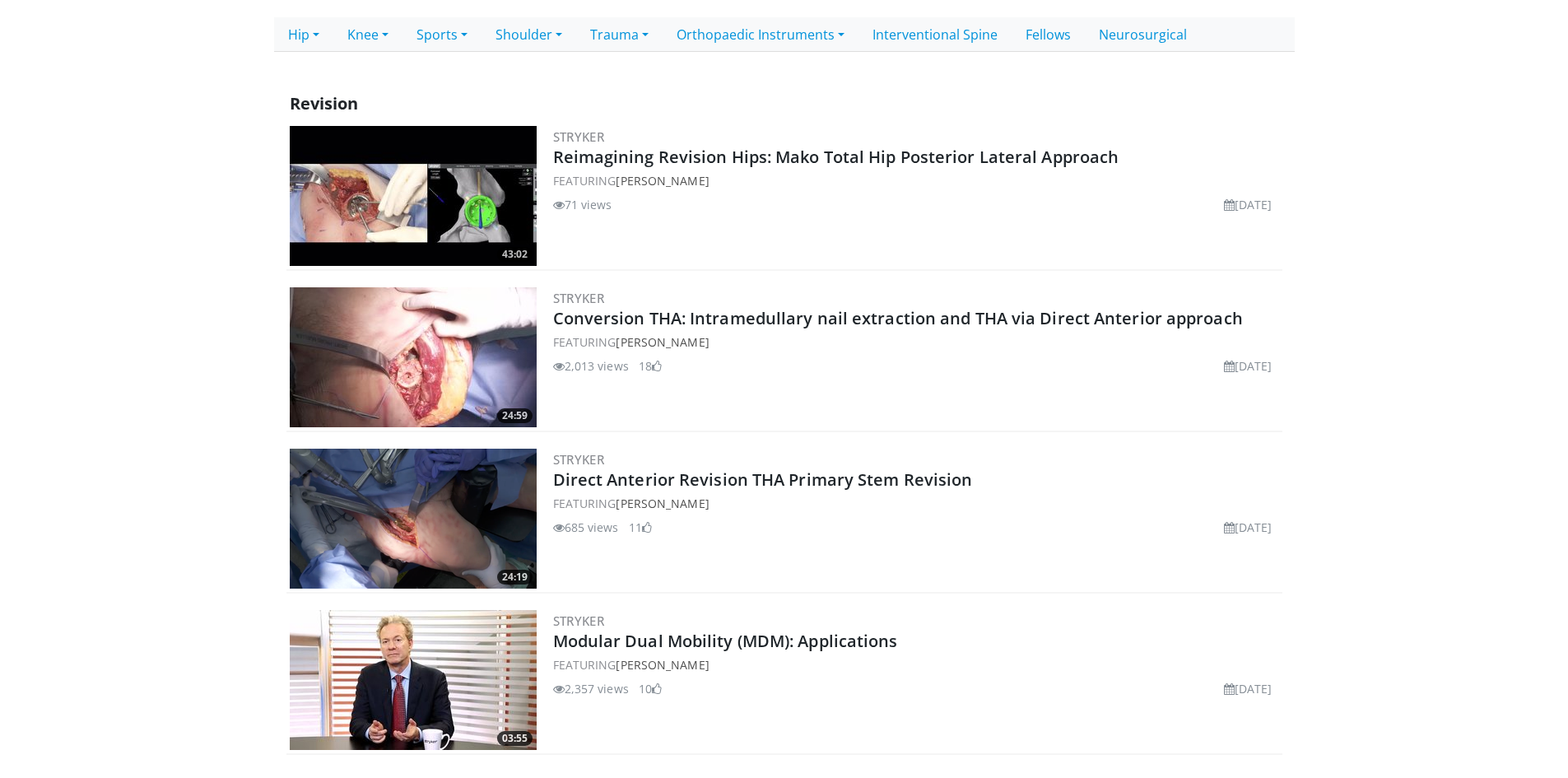
scroll to position [357, 0]
drag, startPoint x: 578, startPoint y: 514, endPoint x: 546, endPoint y: 560, distance: 56.0
click at [546, 560] on div "24:19 Stryker Direct Anterior Revision THA Primary Stem Revision FEATURING Eliz…" at bounding box center [784, 518] width 996 height 148
click at [567, 563] on div "Stryker Direct Anterior Revision THA Primary Stem Revision FEATURING [PERSON_NA…" at bounding box center [916, 518] width 726 height 140
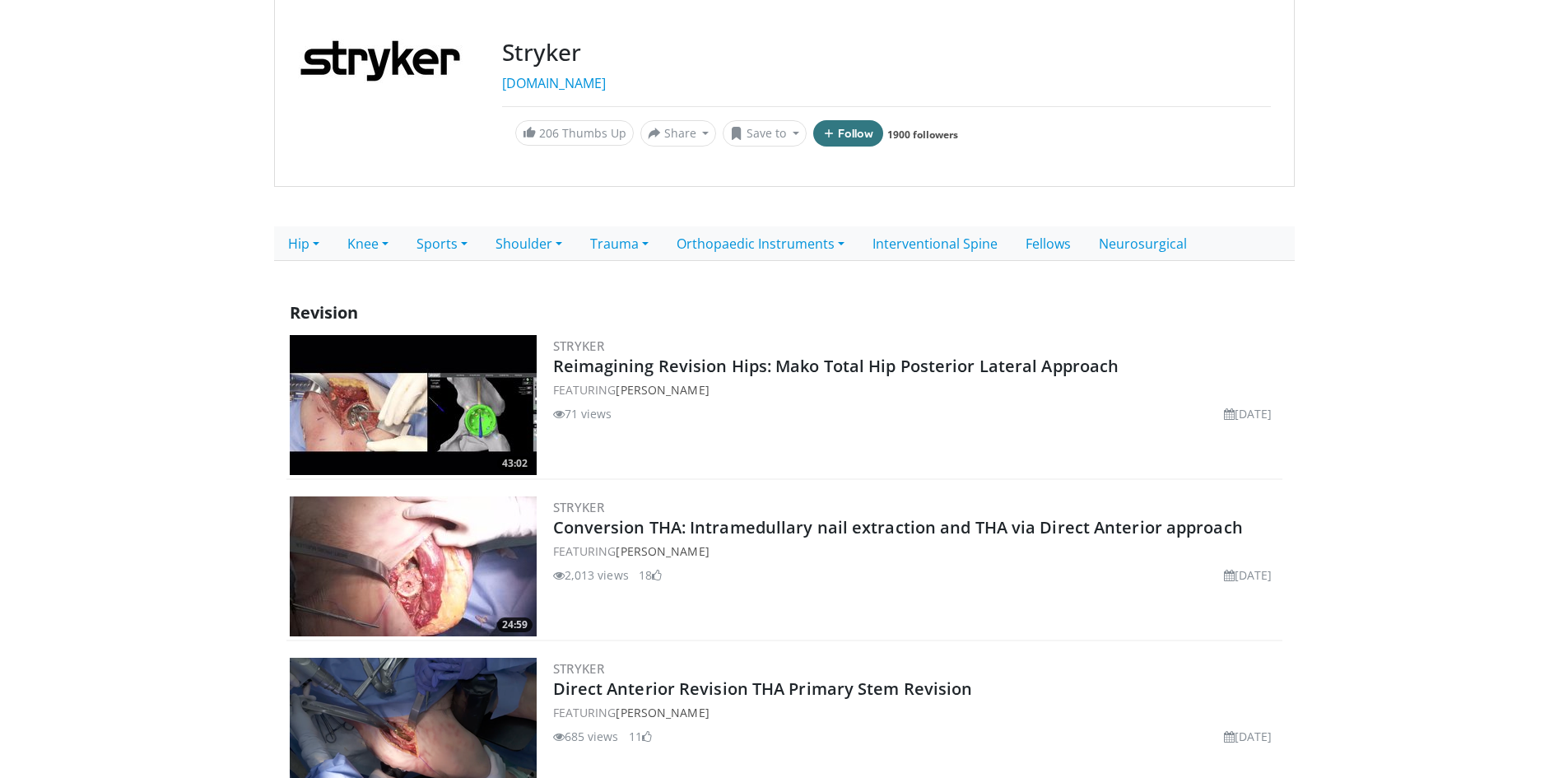
scroll to position [0, 0]
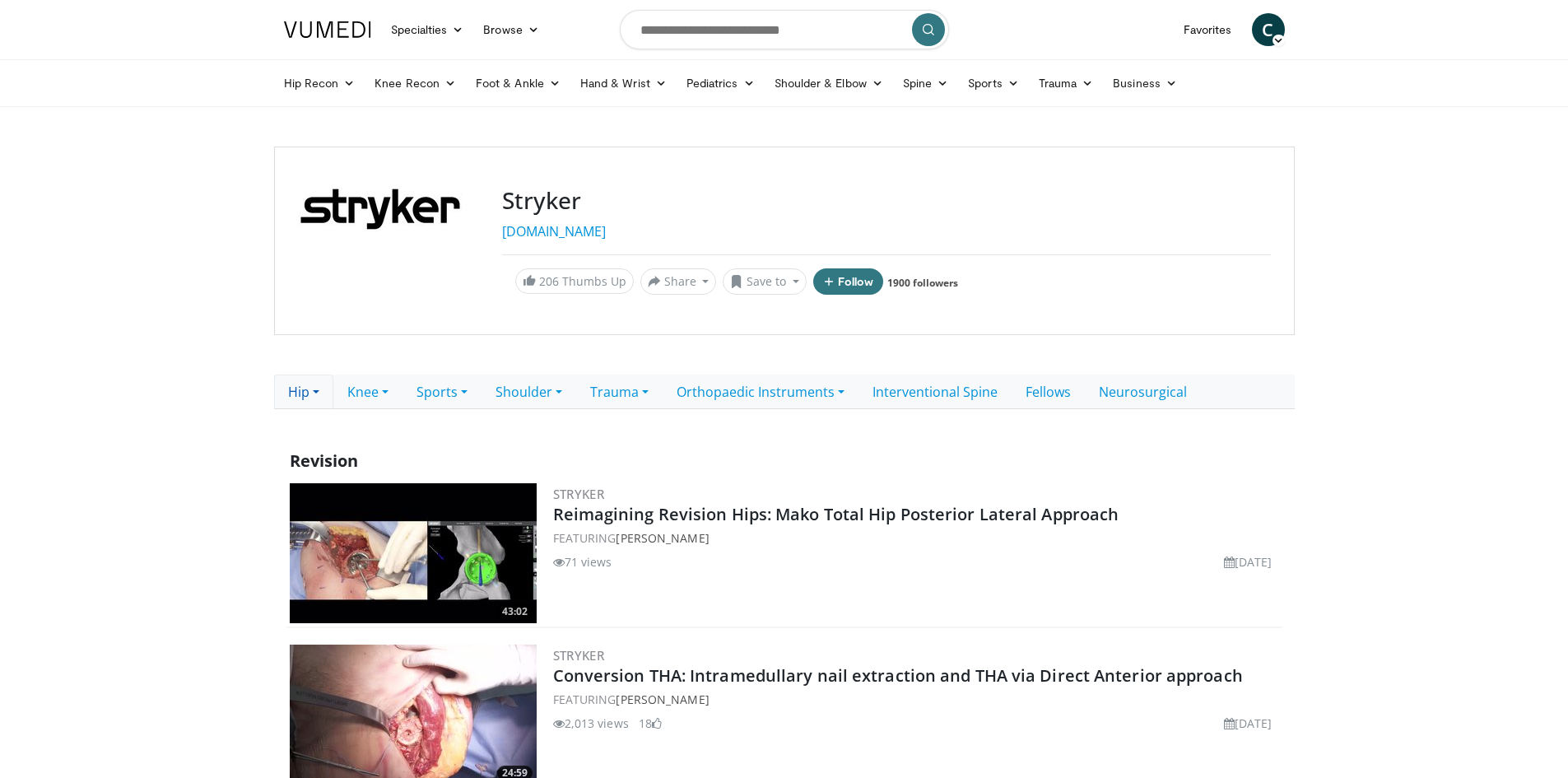
click at [311, 388] on link "Hip" at bounding box center [303, 391] width 59 height 34
click at [405, 487] on link "Direct Anterior (DART)" at bounding box center [363, 481] width 177 height 27
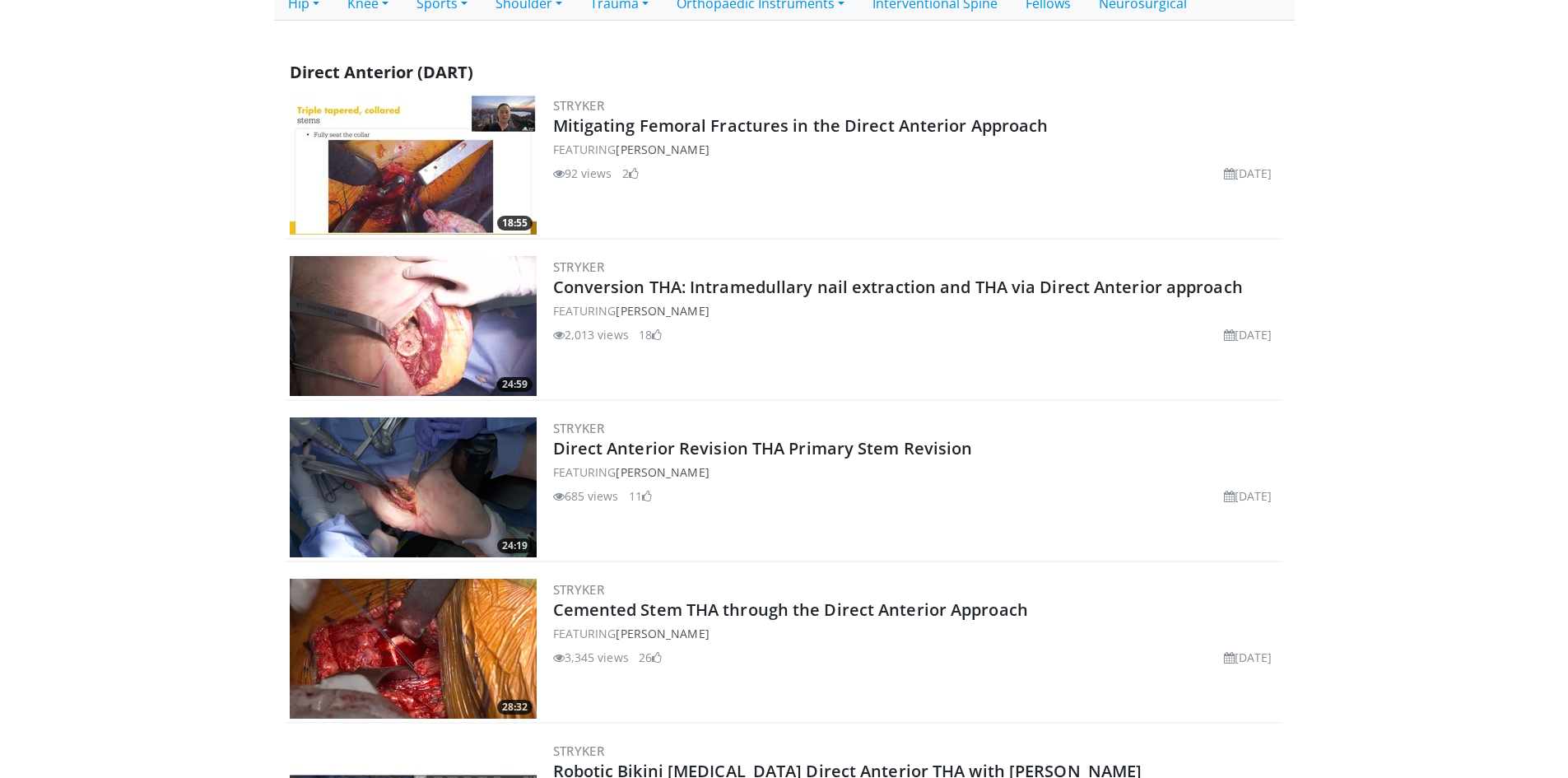
scroll to position [493, 0]
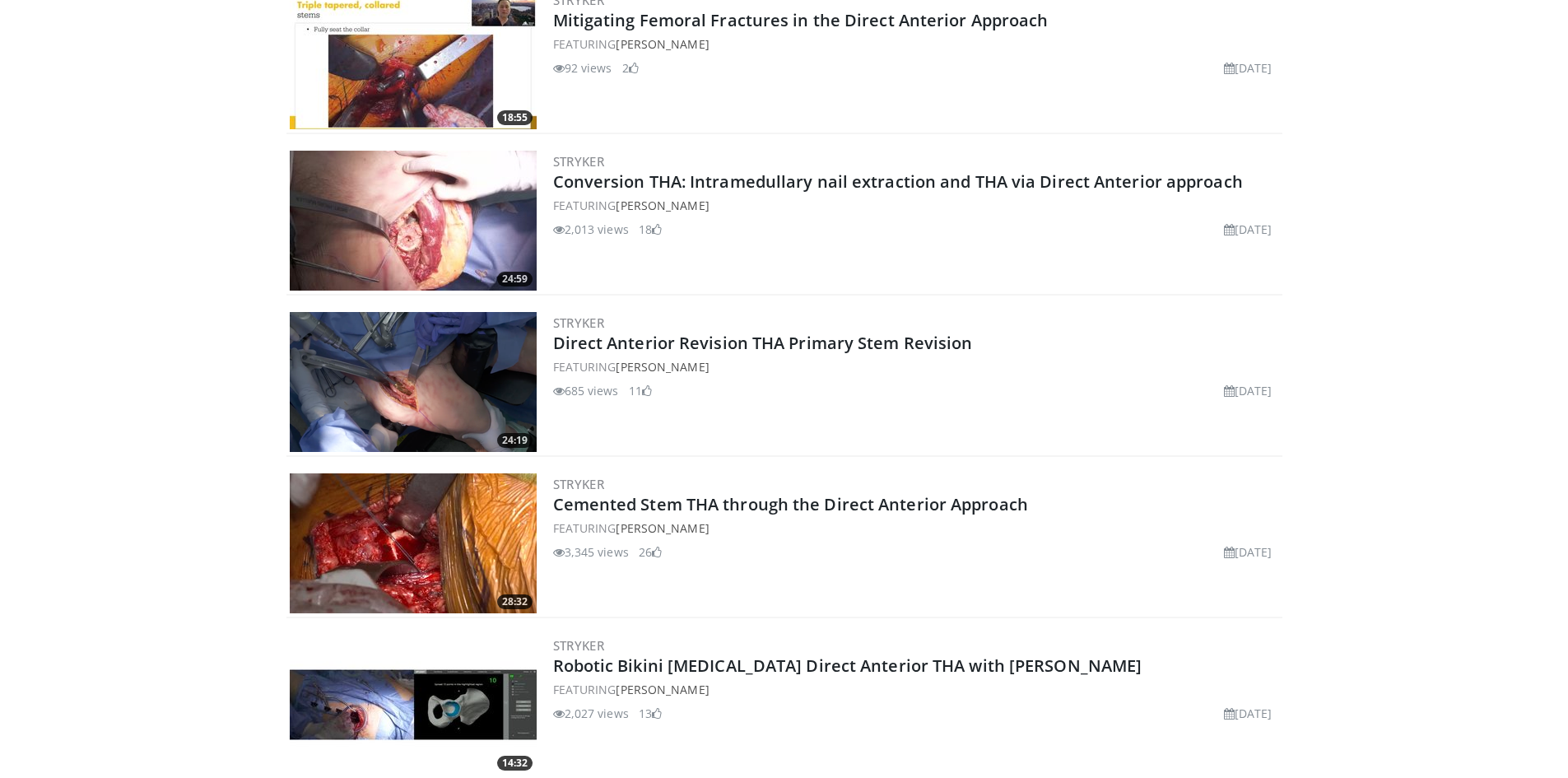
drag, startPoint x: 1294, startPoint y: 416, endPoint x: 423, endPoint y: 361, distance: 872.7
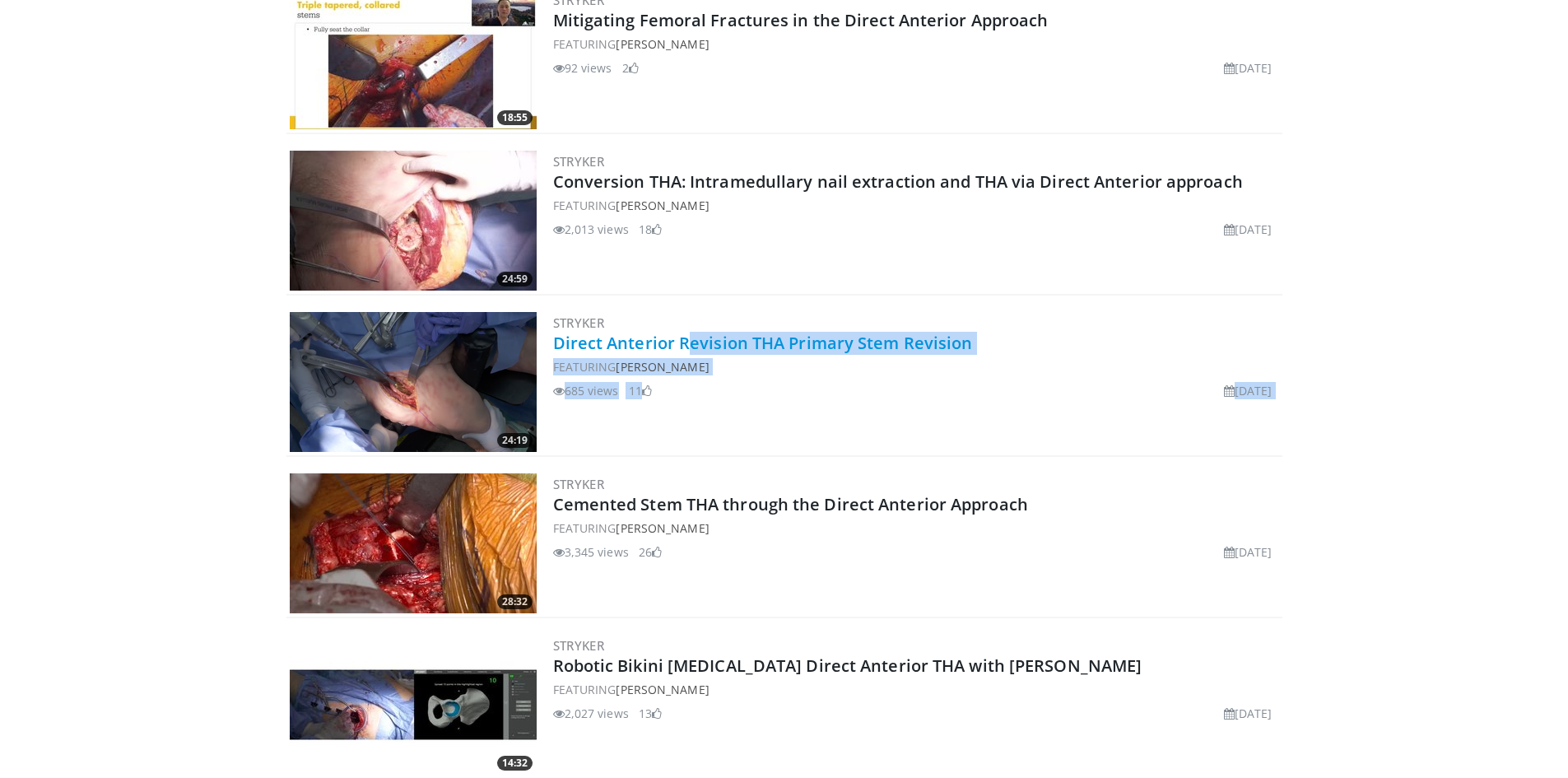
drag, startPoint x: 892, startPoint y: 383, endPoint x: 688, endPoint y: 351, distance: 206.5
click at [688, 351] on div "Stryker Direct Anterior Revision THA Primary Stem Revision FEATURING [PERSON_NA…" at bounding box center [916, 382] width 726 height 140
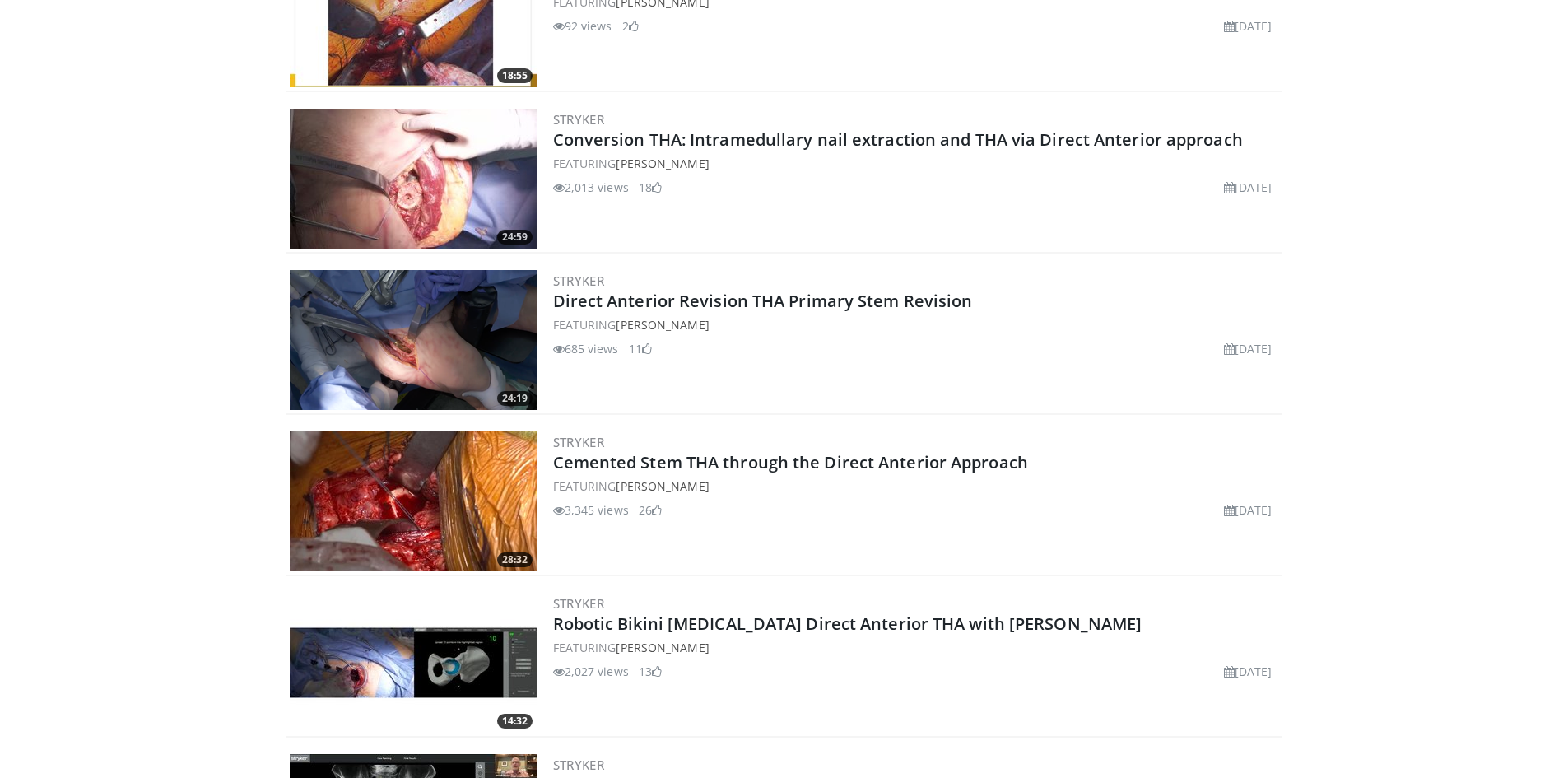
scroll to position [658, 0]
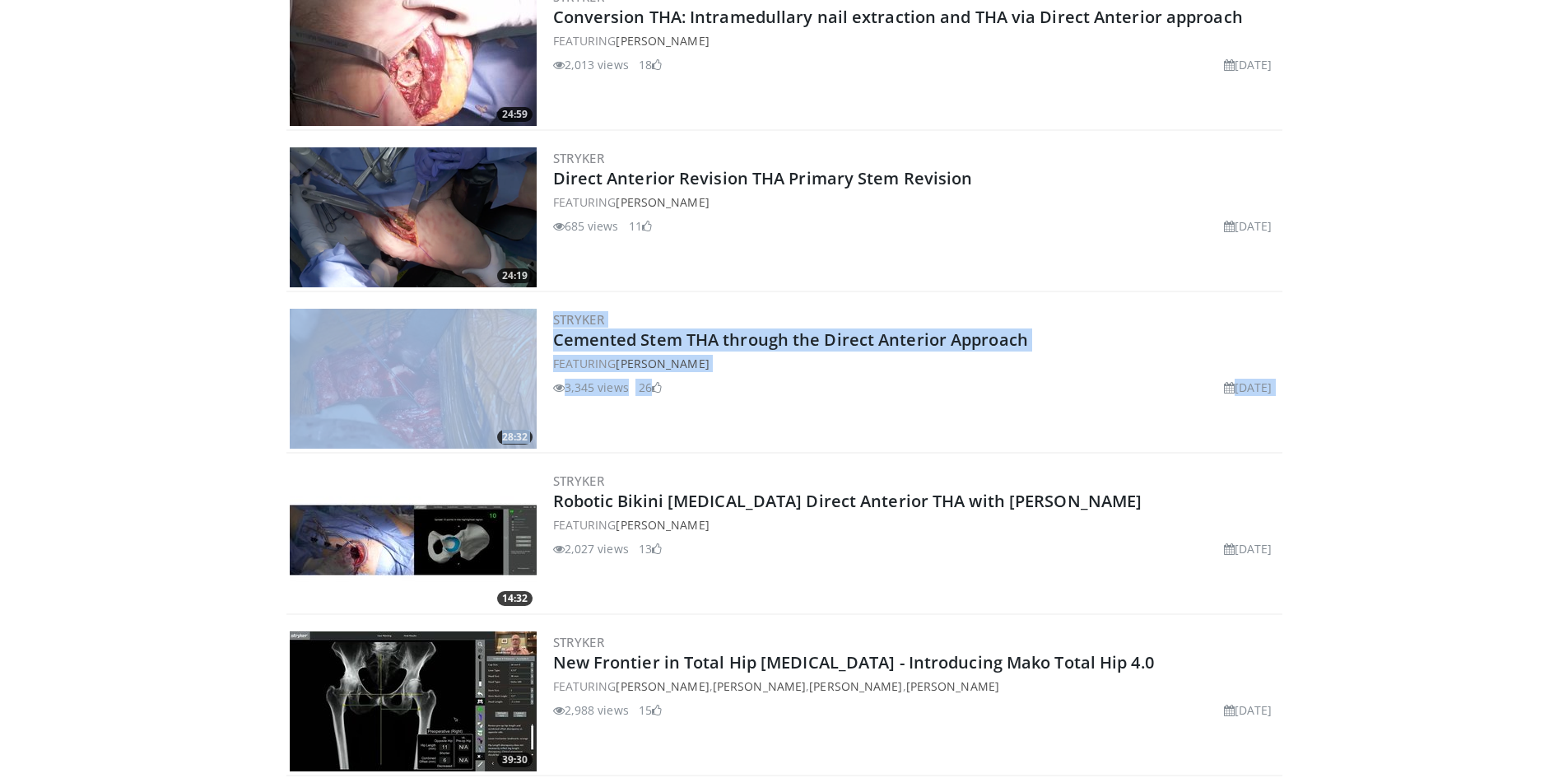
drag, startPoint x: 1301, startPoint y: 420, endPoint x: 257, endPoint y: 356, distance: 1046.0
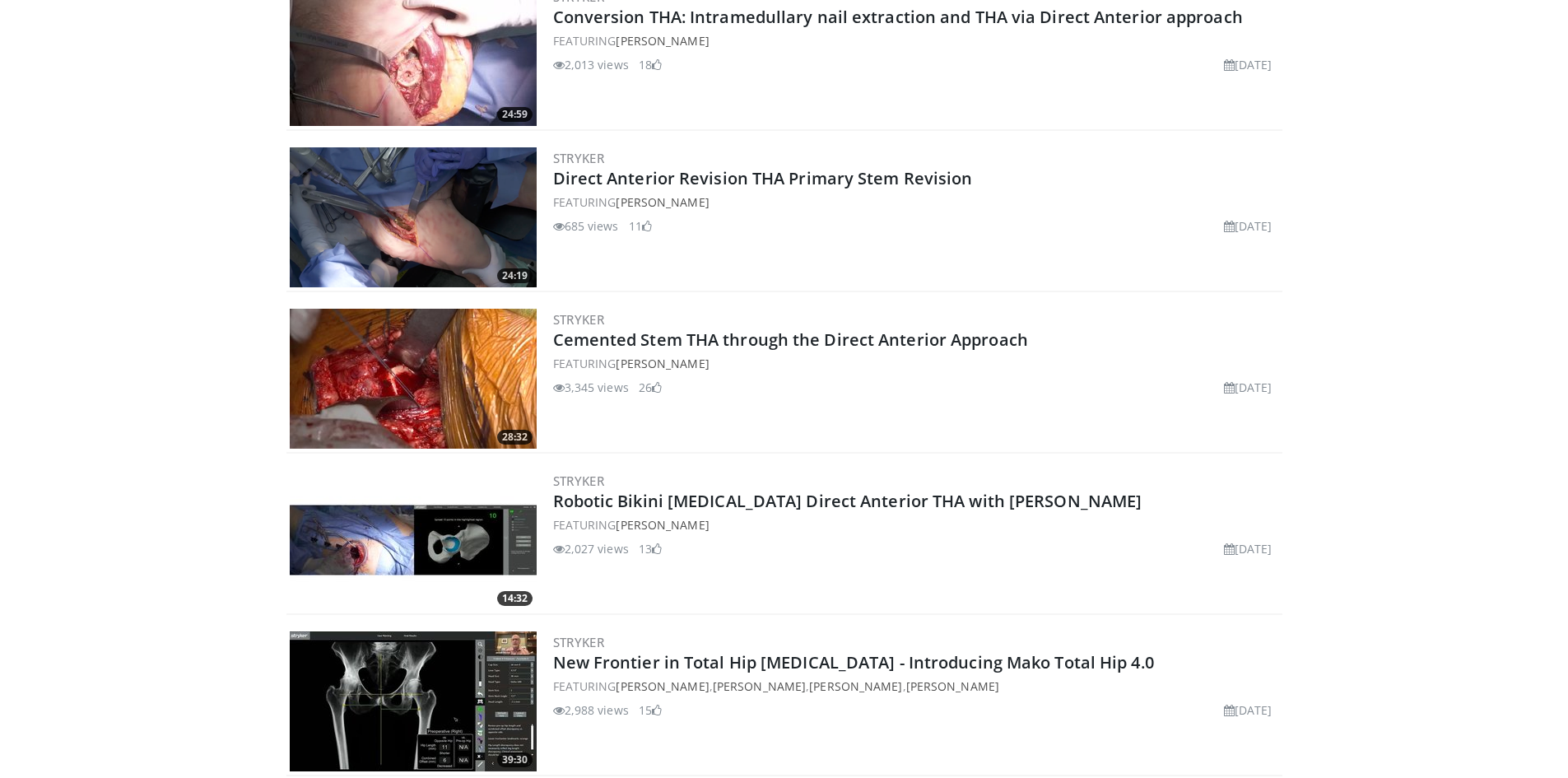
click at [778, 382] on div "3,345 views [DATE] 26" at bounding box center [916, 387] width 726 height 18
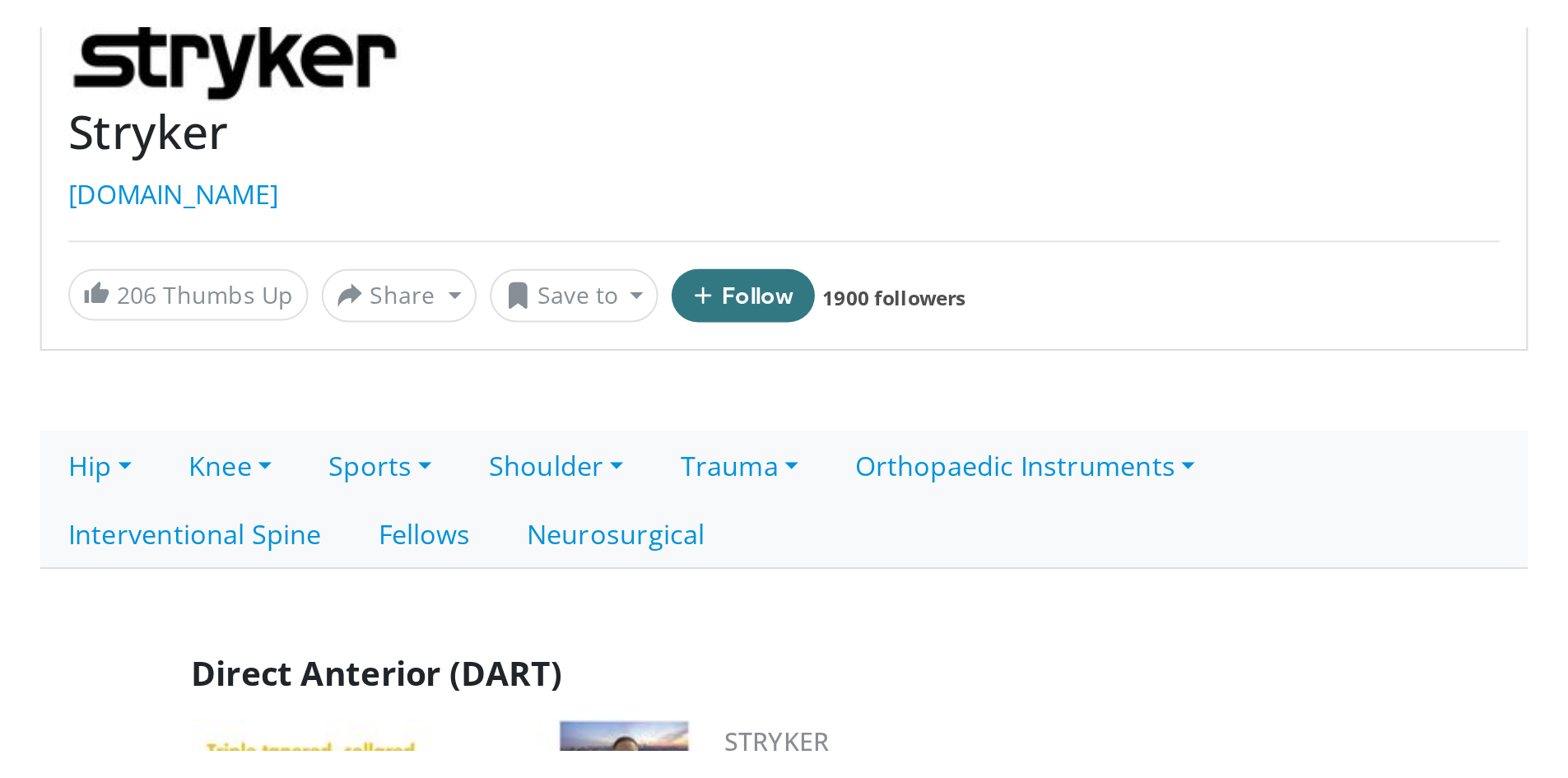
scroll to position [155, 0]
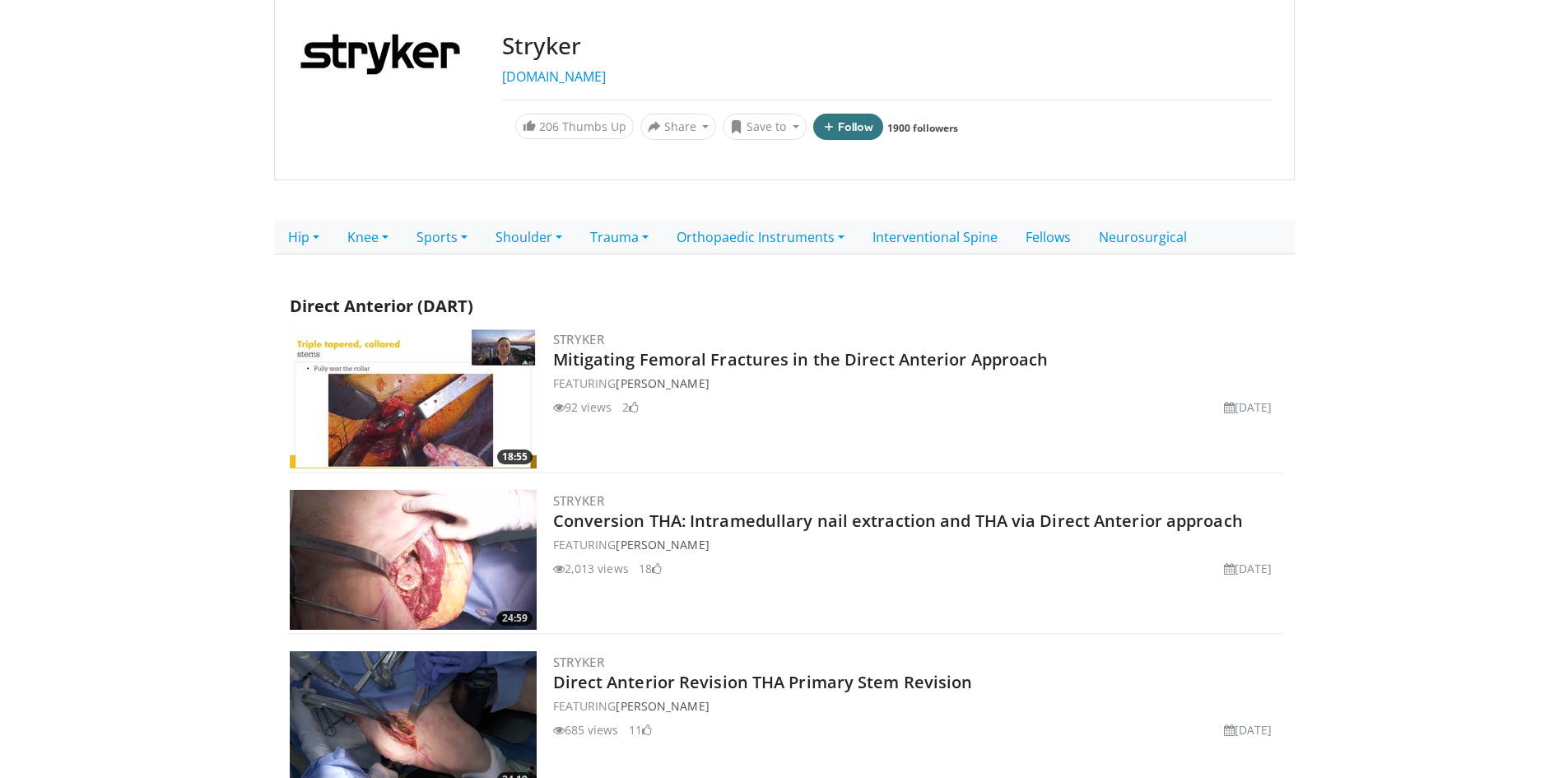
drag, startPoint x: 188, startPoint y: 421, endPoint x: 172, endPoint y: 421, distance: 16.0
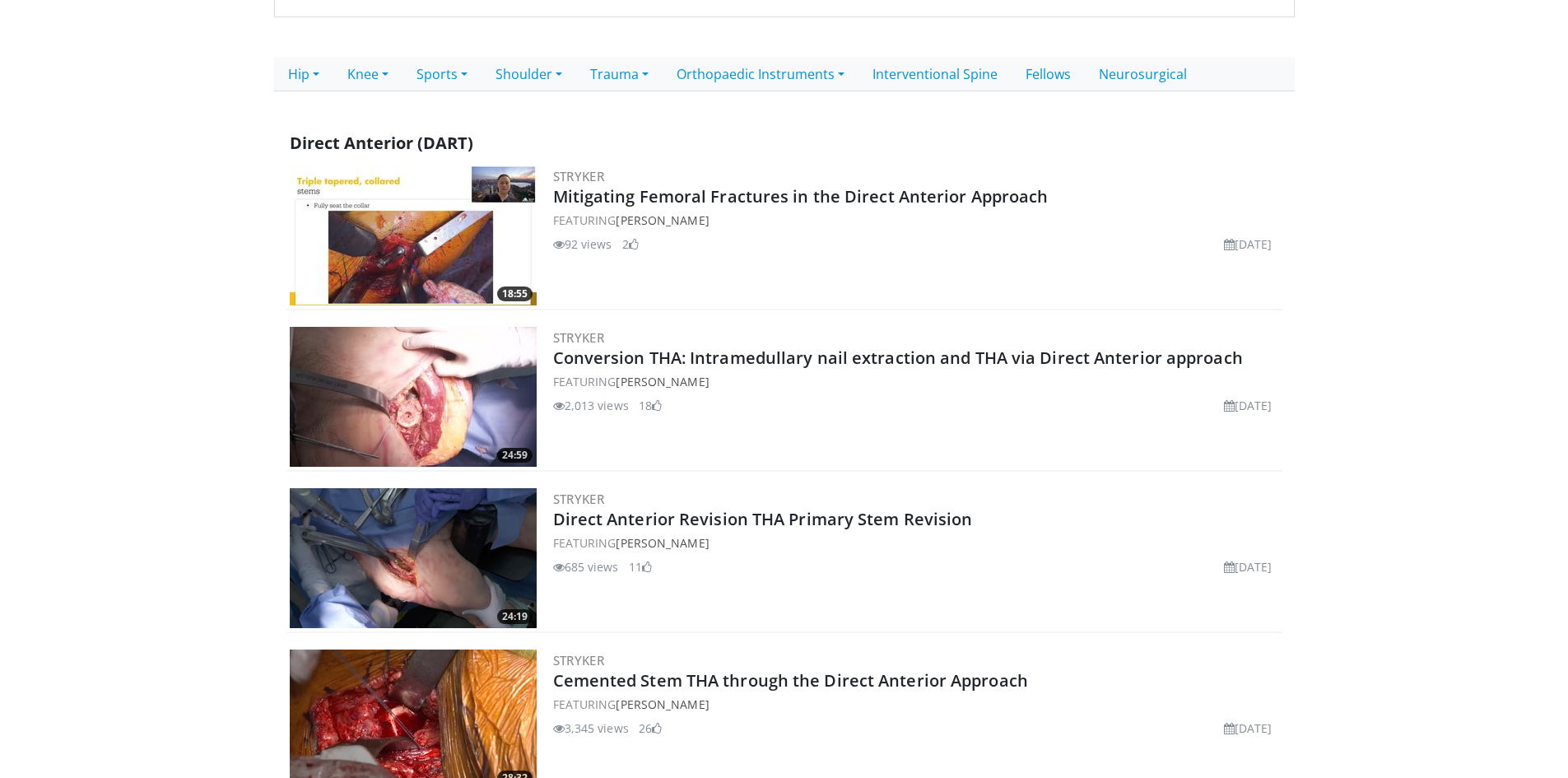
scroll to position [319, 0]
